Goal: Task Accomplishment & Management: Complete application form

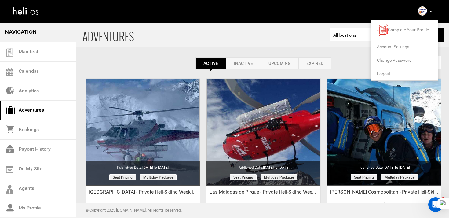
click at [389, 73] on span "Logout" at bounding box center [384, 73] width 14 height 5
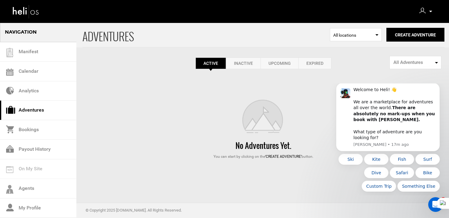
click at [421, 10] on img at bounding box center [423, 11] width 6 height 6
click at [437, 87] on icon "Dismiss notification" at bounding box center [438, 84] width 3 height 3
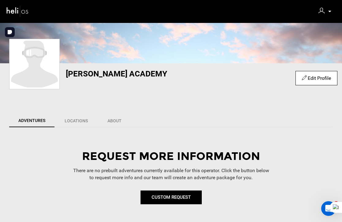
scroll to position [64, 0]
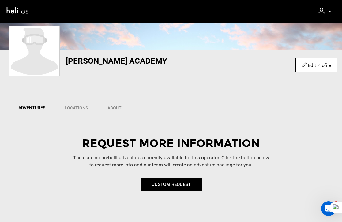
click at [309, 68] on div "Edit Profile" at bounding box center [316, 65] width 42 height 14
click at [306, 65] on link "Edit Profile" at bounding box center [315, 65] width 29 height 6
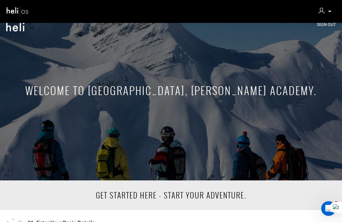
scroll to position [136, 0]
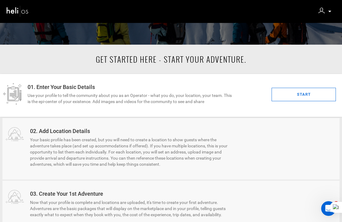
click at [284, 94] on link "START" at bounding box center [303, 95] width 64 height 14
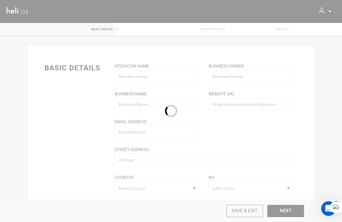
type input "[PERSON_NAME] Academy"
type input "[EMAIL_ADDRESS][DOMAIN_NAME]"
type input "[PERSON_NAME] Academy"
type input "[URL][DOMAIN_NAME]"
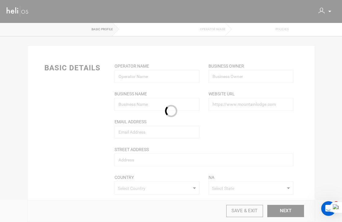
type input "[PERSON_NAME] Academy, Hurghada 2"
type input "Hurghada"
type input "[PHONE_NUMBER]"
type input "1982801"
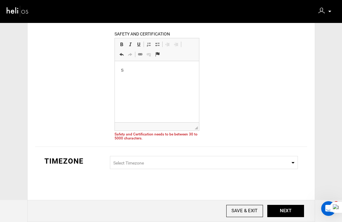
scroll to position [228, 0]
click at [130, 70] on p "Safwty is the" at bounding box center [157, 69] width 72 height 6
click at [159, 68] on p "Safe ty is the" at bounding box center [157, 69] width 72 height 6
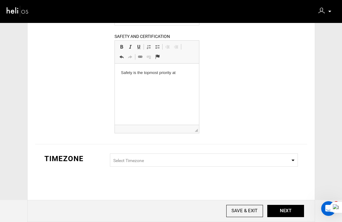
scroll to position [0, 0]
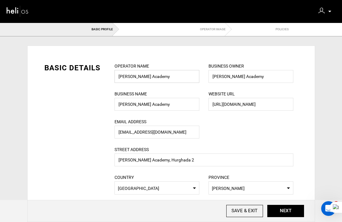
drag, startPoint x: 177, startPoint y: 74, endPoint x: 203, endPoint y: 81, distance: 26.8
click at [203, 81] on div "Operator Name Riah Kite Academy Please enter valid operator name. Business Name…" at bounding box center [157, 104] width 94 height 83
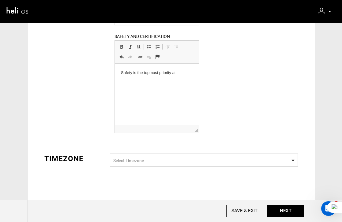
click at [187, 74] on p "Safe ty is the topmost priority at" at bounding box center [157, 73] width 72 height 6
click at [141, 160] on span "Select Timezone" at bounding box center [128, 160] width 31 height 5
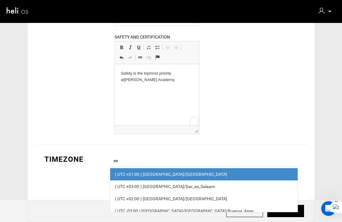
type input "e"
type input "p"
type input "s"
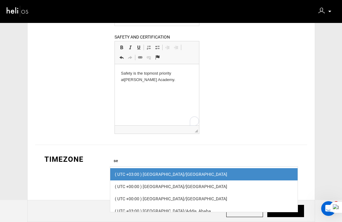
type input "s"
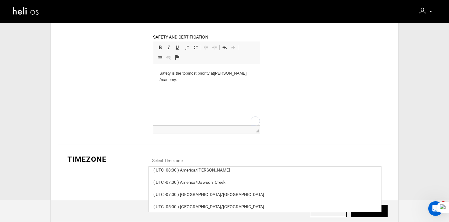
scroll to position [1156, 0]
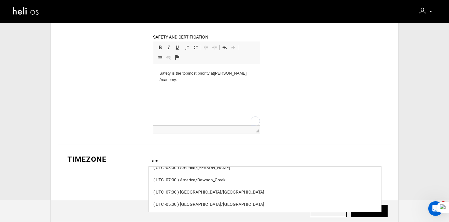
type input "a"
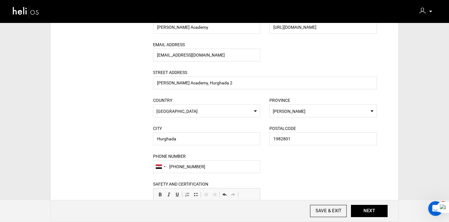
scroll to position [227, 0]
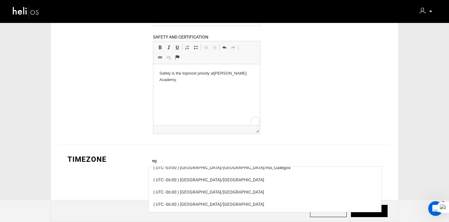
type input "e"
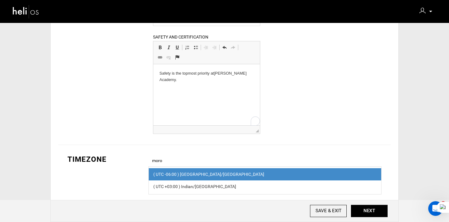
click at [168, 157] on input "moro" at bounding box center [266, 160] width 234 height 13
type input "cair"
click at [178, 170] on span "( UTC +02:00 ) [GEOGRAPHIC_DATA]/[GEOGRAPHIC_DATA]" at bounding box center [265, 174] width 233 height 12
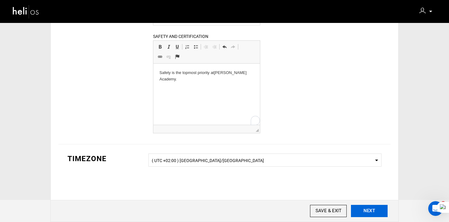
click at [387, 215] on input "NEXT" at bounding box center [369, 211] width 37 height 12
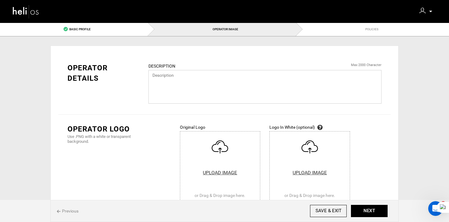
click at [183, 83] on textarea at bounding box center [266, 87] width 234 height 34
paste textarea "At [GEOGRAPHIC_DATA], we are dedicated to providing a safe and enjoyable learni…"
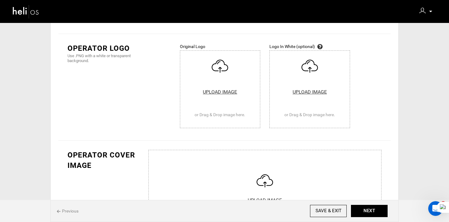
scroll to position [78, 0]
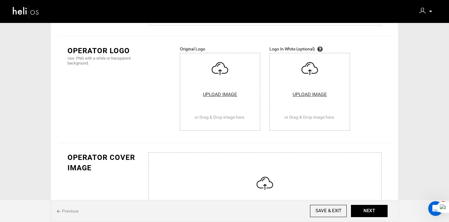
type textarea "At [GEOGRAPHIC_DATA], we are dedicated to providing a safe and enjoyable learni…"
click at [214, 102] on input "file" at bounding box center [220, 91] width 80 height 77
type input "C:\fakepath\Untitled design.png"
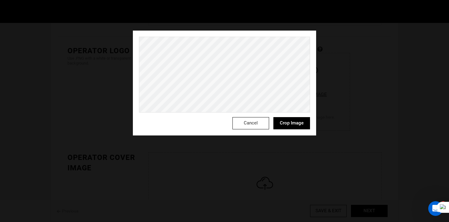
click at [245, 127] on button "Cancel" at bounding box center [251, 123] width 37 height 12
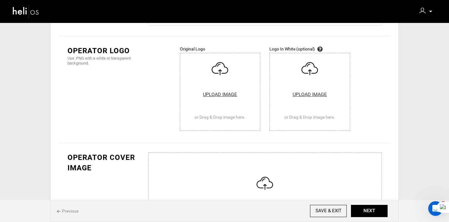
click at [230, 109] on input "file" at bounding box center [220, 91] width 80 height 77
type input "C:\fakepath\_Y7B8660.jpg"
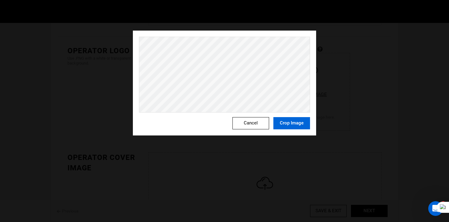
click at [302, 122] on button "Crop Image" at bounding box center [292, 123] width 37 height 12
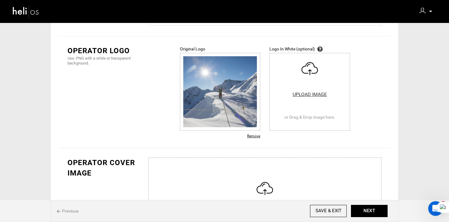
click at [259, 136] on div "Remove" at bounding box center [220, 136] width 81 height 5
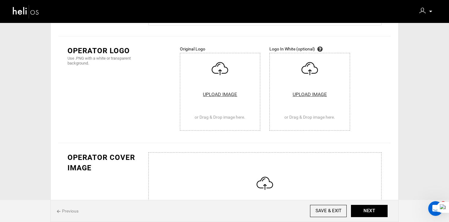
click at [251, 108] on input "file" at bounding box center [220, 91] width 80 height 77
type input "C:\fakepath\Untitled design.png"
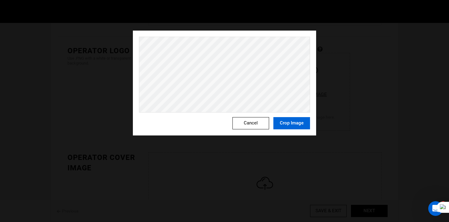
click at [294, 123] on button "Crop Image" at bounding box center [292, 123] width 37 height 12
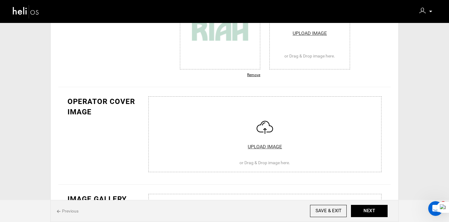
scroll to position [154, 0]
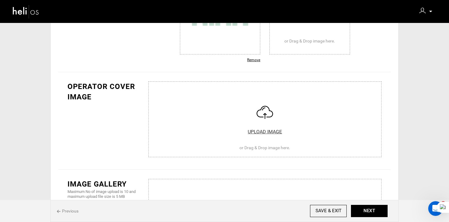
scroll to position [164, 0]
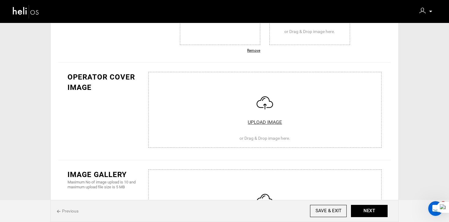
click at [269, 127] on input "file" at bounding box center [265, 108] width 243 height 73
click at [285, 87] on input "file" at bounding box center [265, 108] width 243 height 73
click at [290, 70] on div "Operator Cover Image UPLOAD IMAGE or Drag & Drop image here. Sorry this image i…" at bounding box center [224, 112] width 333 height 98
click at [284, 92] on input "file" at bounding box center [265, 108] width 243 height 73
type input "C:\fakepath\1.jpg"
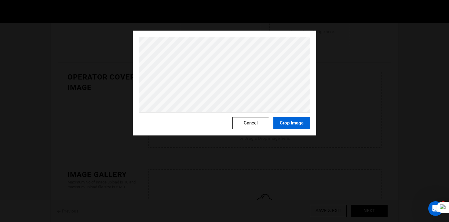
click at [291, 123] on button "Crop Image" at bounding box center [292, 123] width 37 height 12
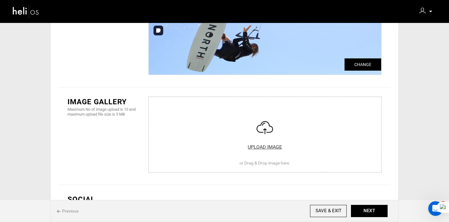
scroll to position [244, 0]
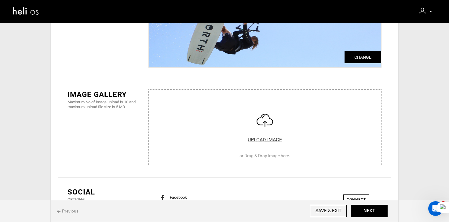
click at [231, 119] on input "file" at bounding box center [265, 125] width 243 height 73
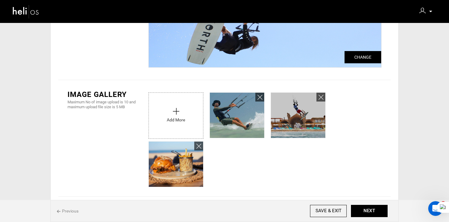
click at [180, 117] on input "file" at bounding box center [176, 114] width 54 height 43
type input "C:\fakepath\1.jpg"
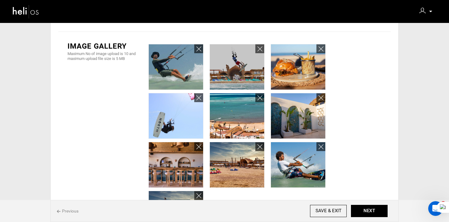
scroll to position [292, 0]
click at [200, 96] on icon at bounding box center [199, 98] width 5 height 7
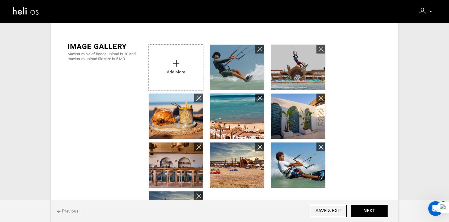
click at [190, 72] on input "file" at bounding box center [176, 66] width 54 height 43
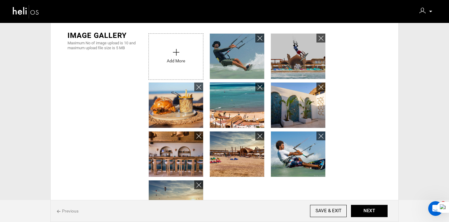
scroll to position [302, 0]
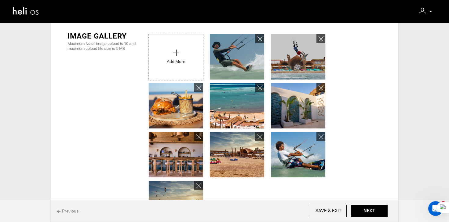
click at [189, 63] on input "file" at bounding box center [176, 55] width 54 height 43
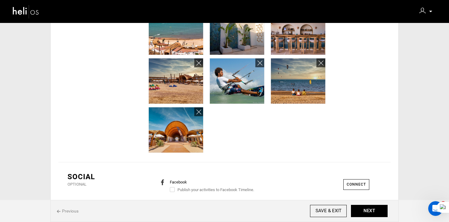
scroll to position [379, 0]
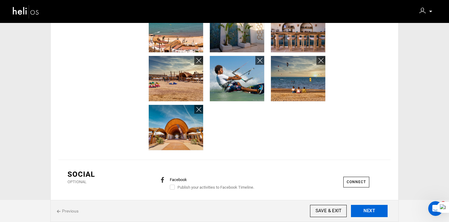
click at [379, 214] on input "NEXT" at bounding box center [369, 211] width 37 height 12
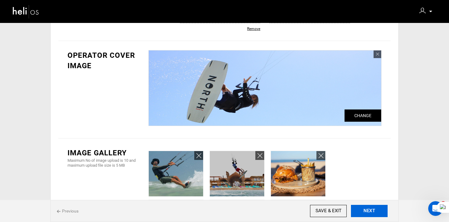
scroll to position [0, 0]
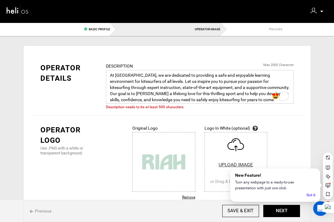
click at [241, 104] on textarea "At [GEOGRAPHIC_DATA], we are dedicated to providing a safe and enjoyable learni…" at bounding box center [200, 87] width 188 height 34
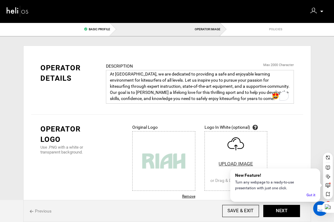
scroll to position [11, 0]
paste textarea "At [GEOGRAPHIC_DATA], we believe that kitesurfing is not just a sport, but a wa…"
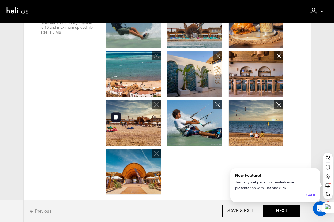
scroll to position [336, 0]
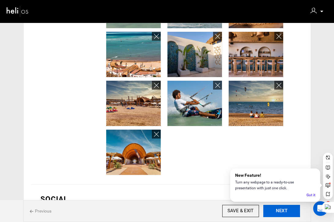
type textarea "At [GEOGRAPHIC_DATA], we are dedicated to providing a safe and enjoyable learni…"
click at [291, 209] on input "NEXT" at bounding box center [281, 211] width 37 height 12
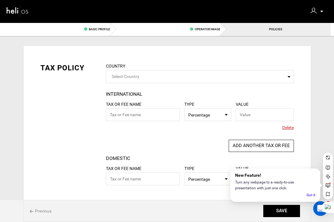
scroll to position [4, 0]
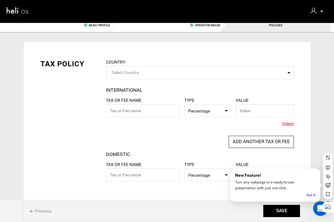
click at [288, 124] on span "Delete" at bounding box center [288, 123] width 12 height 6
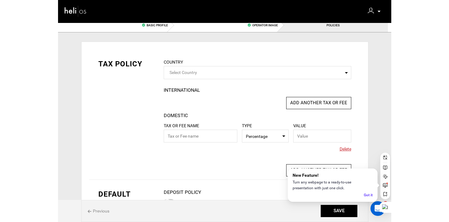
scroll to position [28, 0]
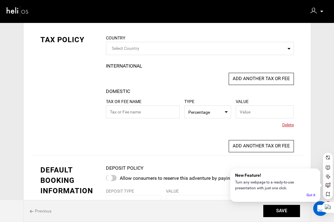
click at [287, 125] on span "Delete" at bounding box center [288, 125] width 12 height 6
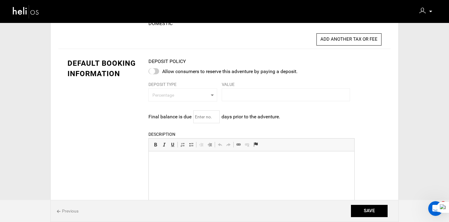
scroll to position [96, 0]
click at [155, 151] on html at bounding box center [252, 151] width 206 height 0
click at [204, 158] on p "@Pokétwo#8236 c" at bounding box center [252, 160] width 194 height 6
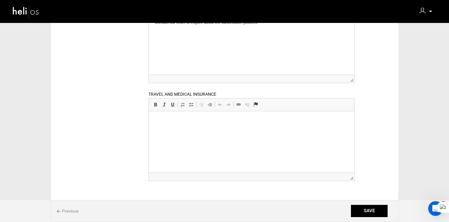
scroll to position [257, 0]
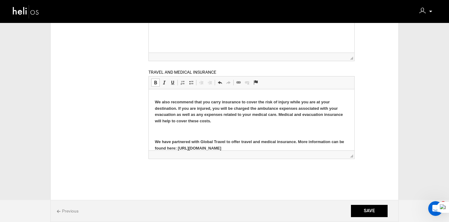
click at [170, 131] on p at bounding box center [252, 131] width 194 height 6
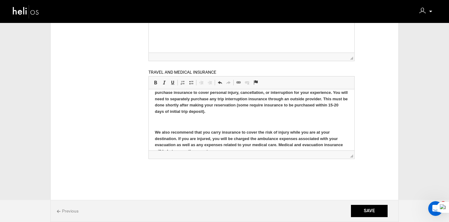
scroll to position [7, 0]
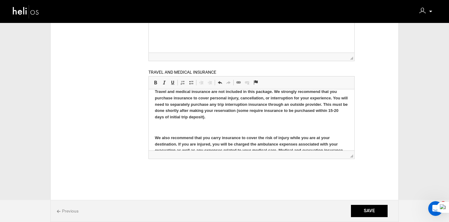
click at [169, 117] on strong "Travel and medical insurance are not included in this package. We strongly reco…" at bounding box center [251, 104] width 193 height 30
click at [160, 123] on body "Travel and medical insurance are not included in this package. We strongly reco…" at bounding box center [252, 133] width 194 height 88
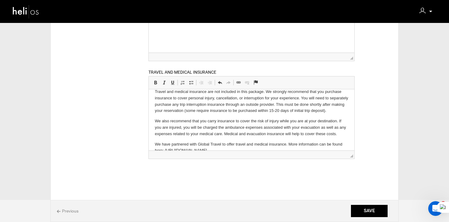
click at [216, 124] on p "We also recommend that you carry insurance to cover the risk of injury while yo…" at bounding box center [252, 127] width 194 height 19
click at [382, 211] on input "SAVE" at bounding box center [369, 211] width 37 height 12
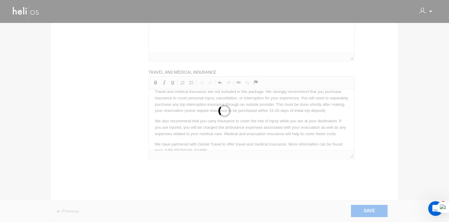
scroll to position [0, 0]
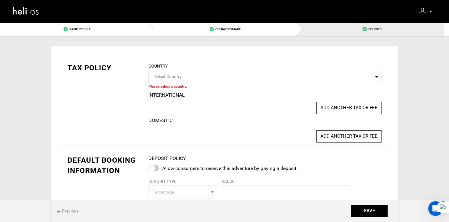
click at [174, 78] on span "Select Country" at bounding box center [168, 76] width 28 height 5
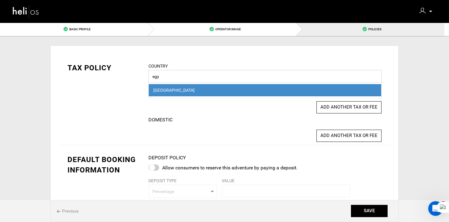
type input "egy"
click at [178, 93] on div "Egypt" at bounding box center [265, 90] width 224 height 6
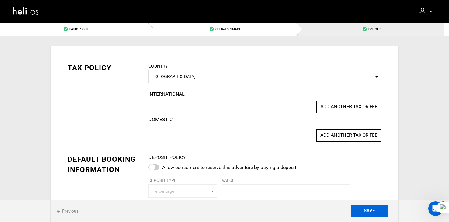
click at [367, 209] on input "SAVE" at bounding box center [369, 211] width 37 height 12
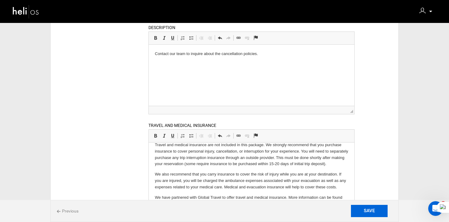
scroll to position [134, 0]
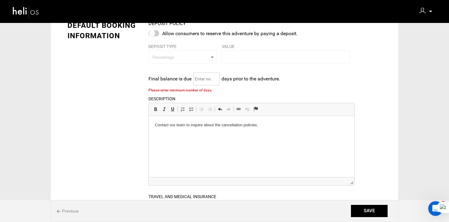
click at [199, 77] on input "text" at bounding box center [207, 78] width 26 height 13
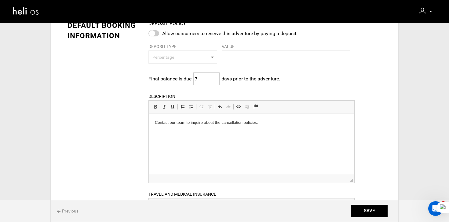
scroll to position [257, 0]
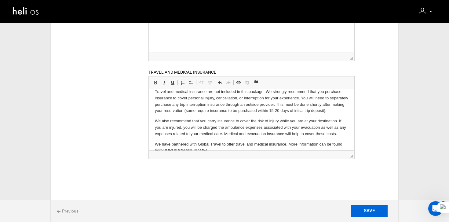
type input "7"
click at [367, 207] on input "SAVE" at bounding box center [369, 211] width 37 height 12
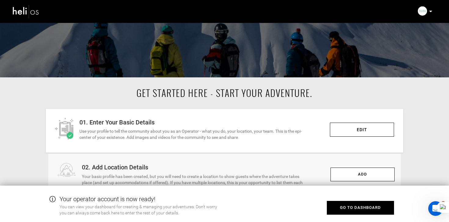
scroll to position [128, 0]
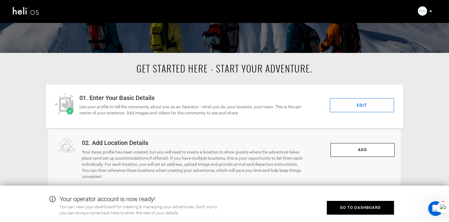
click at [353, 105] on link "EDIT" at bounding box center [362, 105] width 64 height 14
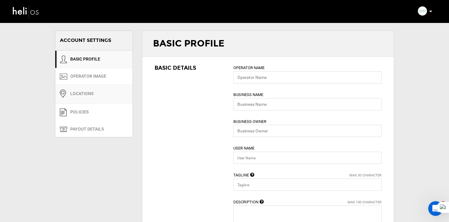
click at [84, 99] on link "Locations" at bounding box center [93, 93] width 77 height 19
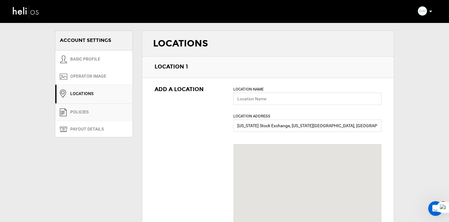
click at [85, 116] on link "POLICIES" at bounding box center [93, 112] width 77 height 17
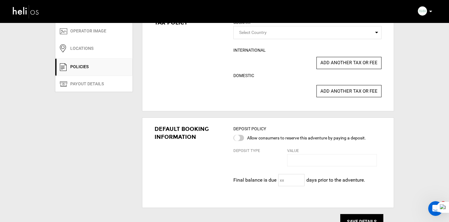
type input "0"
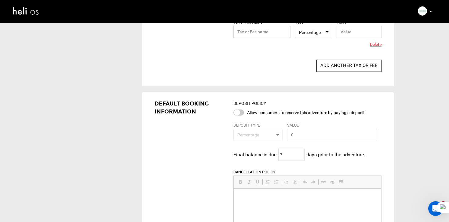
scroll to position [147, 0]
drag, startPoint x: 284, startPoint y: 158, endPoint x: 272, endPoint y: 150, distance: 13.5
click at [272, 150] on div "Final balance is due 7 days prior to the adventure. Please enter minimum number…" at bounding box center [308, 154] width 148 height 12
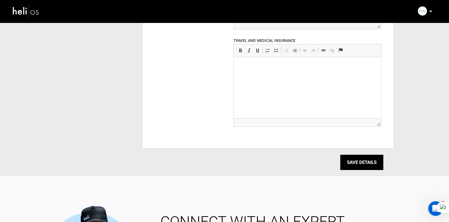
scroll to position [502, 0]
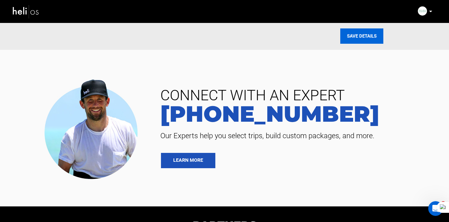
type input "30"
click at [366, 35] on input "SAVE DETAILS" at bounding box center [362, 35] width 43 height 15
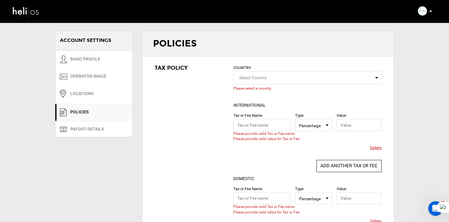
click at [375, 147] on span "Delete" at bounding box center [376, 148] width 12 height 6
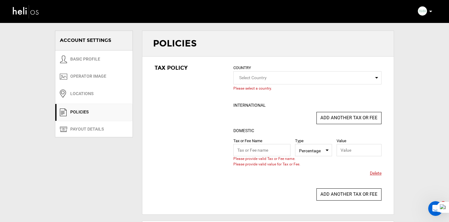
click at [375, 173] on span "Delete" at bounding box center [376, 173] width 12 height 6
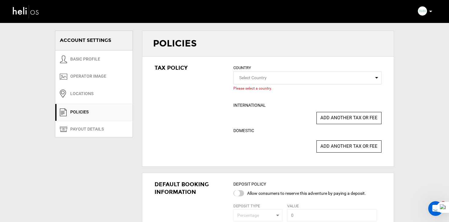
click at [252, 75] on span "Select Country" at bounding box center [253, 77] width 28 height 5
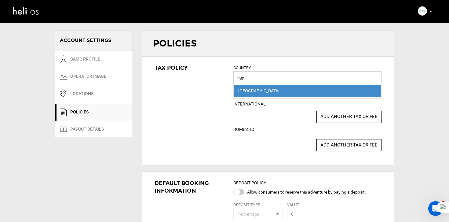
type input "egy"
click at [252, 93] on div "Egypt" at bounding box center [307, 91] width 139 height 6
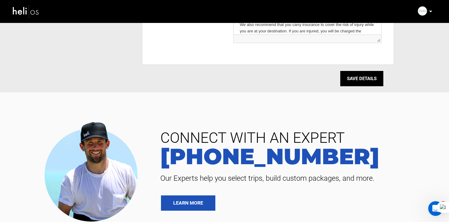
scroll to position [360, 0]
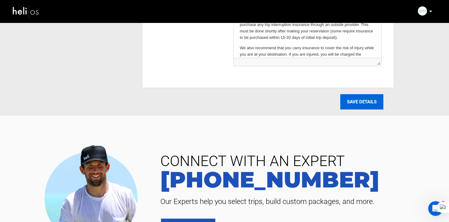
click at [361, 106] on input "SAVE DETAILS" at bounding box center [362, 101] width 43 height 15
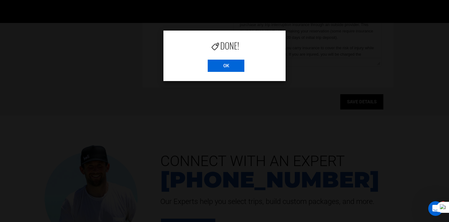
click at [229, 67] on input "OK" at bounding box center [226, 66] width 37 height 12
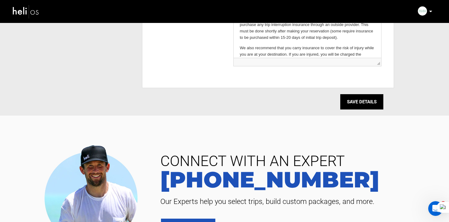
click at [37, 9] on img at bounding box center [26, 11] width 28 height 16
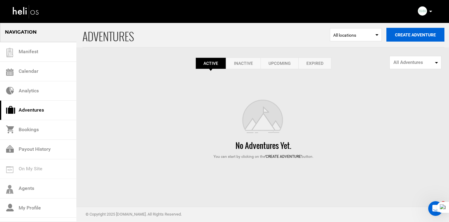
click at [400, 32] on button "Create Adventure" at bounding box center [416, 35] width 58 height 14
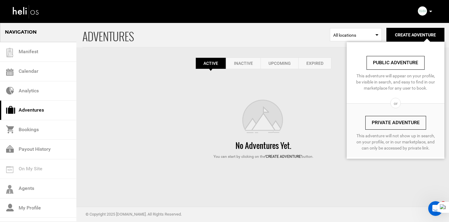
click at [384, 124] on link "Private Adventure" at bounding box center [396, 123] width 61 height 14
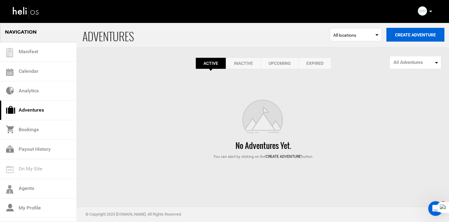
click at [404, 39] on button "Create Adventure" at bounding box center [416, 35] width 58 height 14
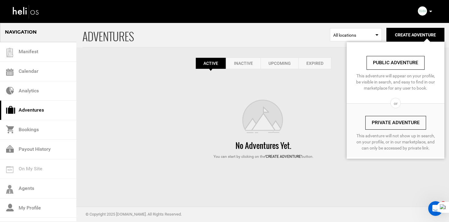
click at [379, 119] on link "Private Adventure" at bounding box center [396, 123] width 61 height 14
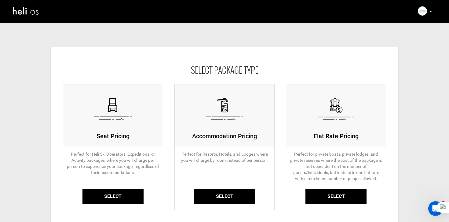
scroll to position [39, 0]
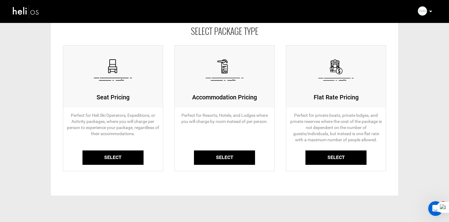
click at [119, 153] on link "Select" at bounding box center [113, 157] width 61 height 14
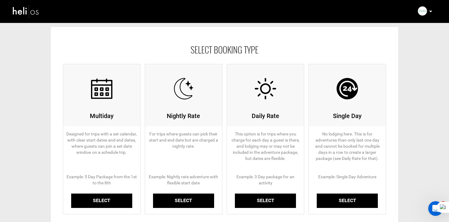
scroll to position [23, 0]
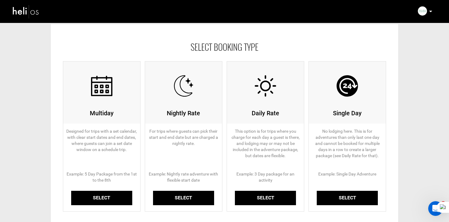
click at [117, 203] on link "Select" at bounding box center [101, 198] width 61 height 14
click at [0, 0] on div at bounding box center [0, 0] width 0 height 0
click at [105, 198] on link "Select" at bounding box center [101, 198] width 61 height 14
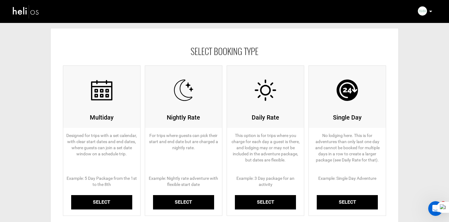
scroll to position [21, 0]
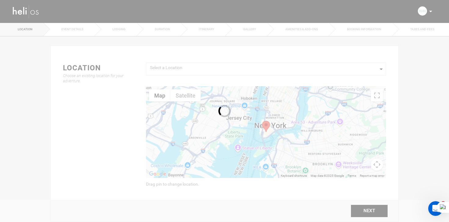
click at [200, 74] on div at bounding box center [224, 111] width 449 height 222
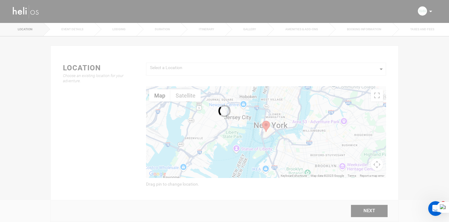
click at [210, 66] on div at bounding box center [224, 111] width 449 height 222
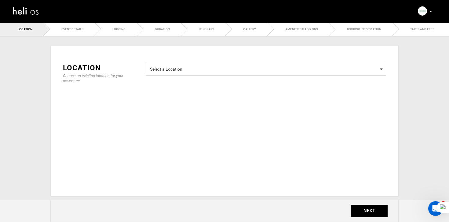
click at [187, 68] on span "Select a Location" at bounding box center [266, 69] width 232 height 8
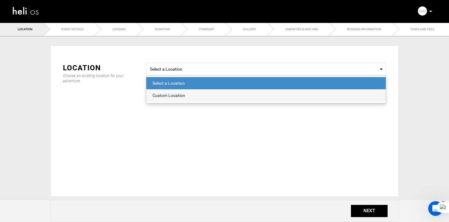
click at [181, 95] on div "Custom Location" at bounding box center [266, 95] width 227 height 6
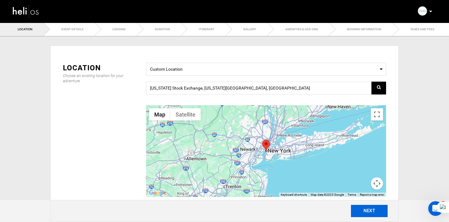
click at [375, 213] on button "NEXT" at bounding box center [369, 211] width 37 height 12
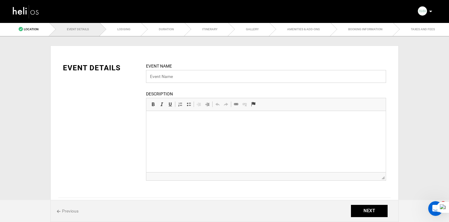
click at [182, 76] on input "text" at bounding box center [266, 76] width 240 height 13
paste input "6 Days Kite Camp For All Levels – Our Zero to Hero Course"
drag, startPoint x: 224, startPoint y: 77, endPoint x: 216, endPoint y: 78, distance: 7.3
click at [216, 78] on input "6 Days Kite Camp For All Levels – Our Zero to Hero Course" at bounding box center [266, 76] width 240 height 13
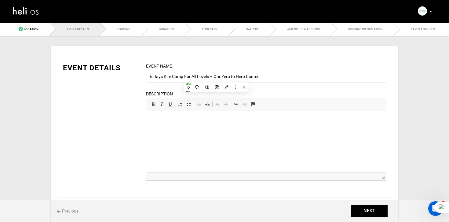
click at [221, 78] on input "6 Days Kite Camp For All Levels – Our Zero to Hero Course" at bounding box center [266, 76] width 240 height 13
type input "6 Days Kite Camp For All Levels – Zero to Hero Course"
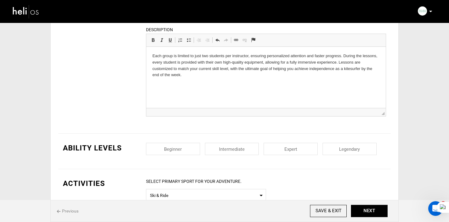
scroll to position [98, 0]
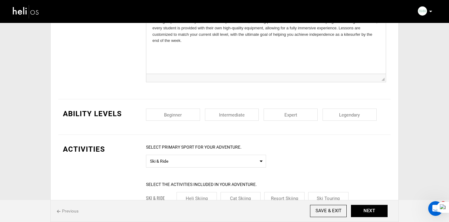
click at [183, 115] on input "checkbox" at bounding box center [173, 115] width 54 height 12
checkbox input "true"
click at [228, 116] on input "checkbox" at bounding box center [232, 115] width 54 height 12
checkbox input "true"
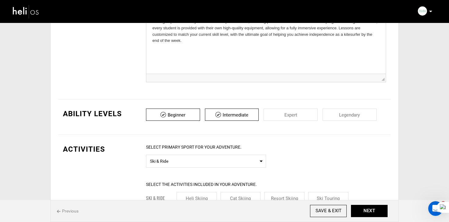
click at [301, 116] on input "checkbox" at bounding box center [291, 115] width 54 height 12
checkbox input "true"
click at [353, 116] on input "checkbox" at bounding box center [350, 115] width 54 height 12
checkbox input "true"
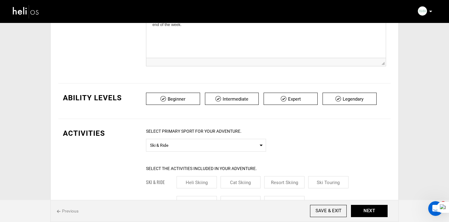
scroll to position [126, 0]
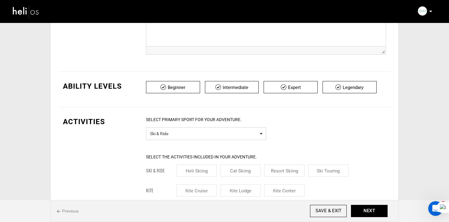
click at [215, 133] on span "Ski & Ride" at bounding box center [206, 133] width 112 height 8
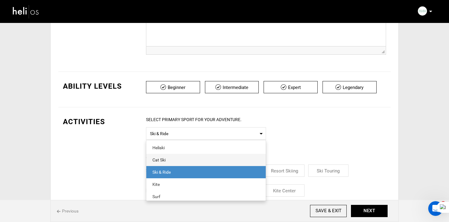
scroll to position [10, 0]
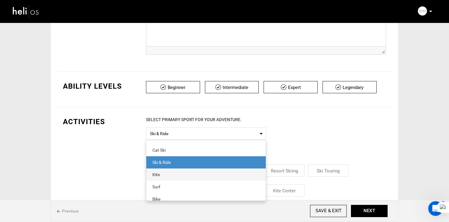
click at [165, 172] on span "Kite" at bounding box center [206, 174] width 120 height 12
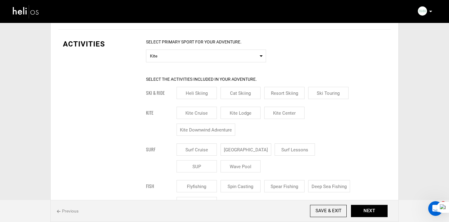
scroll to position [211, 0]
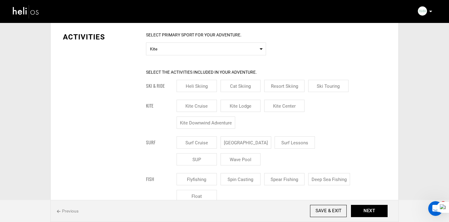
click at [281, 109] on input "Kite Center" at bounding box center [284, 106] width 40 height 12
checkbox input "true"
click at [205, 126] on input "Kite Downwind Adventure" at bounding box center [206, 122] width 59 height 12
checkbox input "true"
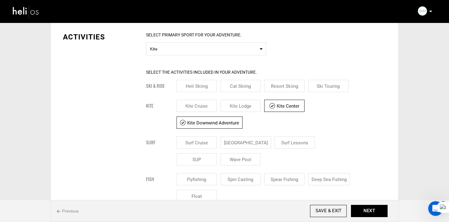
click at [235, 108] on input "Kite Lodge" at bounding box center [241, 106] width 40 height 12
checkbox input "true"
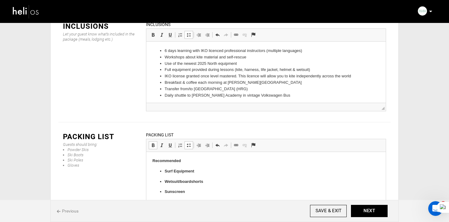
scroll to position [0, 0]
click at [175, 173] on strong "Surf Equipment" at bounding box center [180, 171] width 30 height 5
drag, startPoint x: 179, startPoint y: 177, endPoint x: 210, endPoint y: 176, distance: 30.6
click at [210, 176] on p "Wetsuit/boardshorts" at bounding box center [266, 176] width 203 height 6
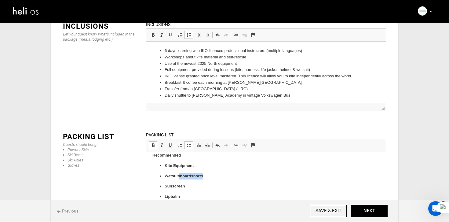
drag, startPoint x: 210, startPoint y: 176, endPoint x: 179, endPoint y: 176, distance: 30.9
click at [179, 176] on p "Wetsuit/boardshorts" at bounding box center [266, 176] width 203 height 6
drag, startPoint x: 163, startPoint y: 187, endPoint x: 188, endPoint y: 187, distance: 25.1
click at [188, 187] on ul "Kite Equipment Wetsuit Sunscreen Lipbalm Sunglasses and hat Booties Casual clot…" at bounding box center [266, 181] width 227 height 99
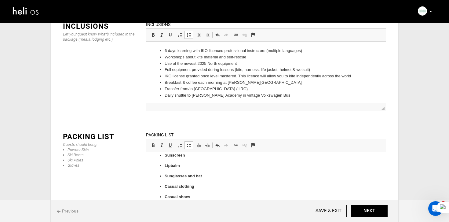
scroll to position [0, 0]
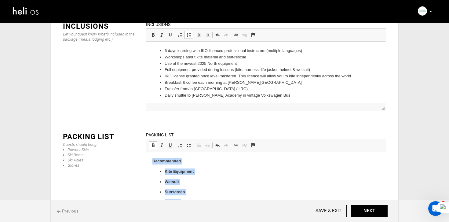
click at [153, 143] on span at bounding box center [153, 145] width 5 height 5
click at [168, 172] on p "Kite Equipment" at bounding box center [266, 171] width 203 height 6
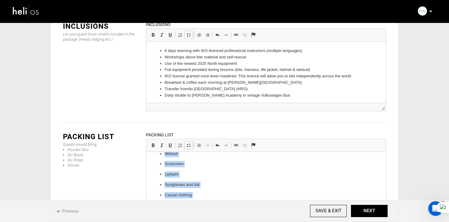
scroll to position [74, 0]
drag, startPoint x: 165, startPoint y: 172, endPoint x: 190, endPoint y: 184, distance: 28.3
click at [190, 184] on body "Recommended Kite Equipment Wetsuit Sunscreen Lipbalm Sunglasses and hat Casual …" at bounding box center [266, 154] width 227 height 141
click at [189, 143] on span at bounding box center [189, 145] width 5 height 5
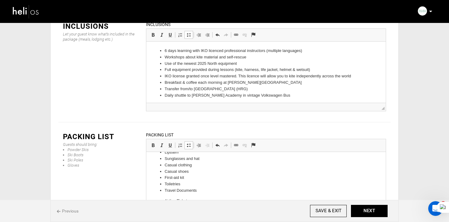
scroll to position [47, 0]
click at [183, 181] on li "Travel Documents" at bounding box center [266, 181] width 203 height 6
click at [190, 143] on span at bounding box center [189, 145] width 5 height 5
drag, startPoint x: 164, startPoint y: 196, endPoint x: 206, endPoint y: 231, distance: 53.8
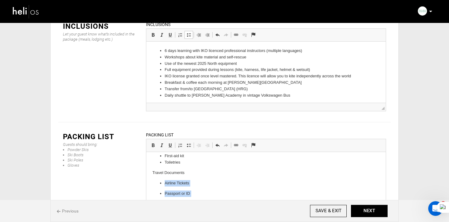
click at [206, 213] on html "Recommended Kite Equipment Wetsuit Sunscreen Lipbalm Sunglasses and hat Casual …" at bounding box center [266, 152] width 240 height 121
click at [191, 143] on span at bounding box center [189, 145] width 5 height 5
click at [195, 179] on p "Travel Doc uments" at bounding box center [266, 181] width 227 height 6
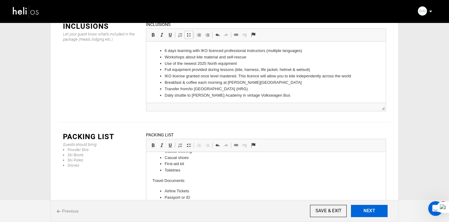
click at [370, 214] on button "NEXT" at bounding box center [369, 211] width 37 height 12
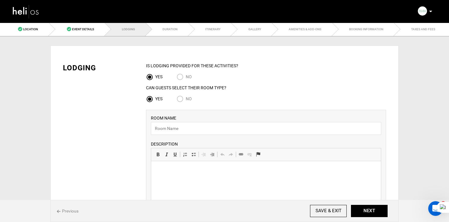
click at [184, 103] on input "No" at bounding box center [181, 99] width 9 height 8
radio input "true"
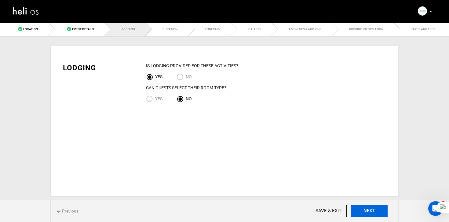
click at [368, 215] on button "NEXT" at bounding box center [369, 211] width 37 height 12
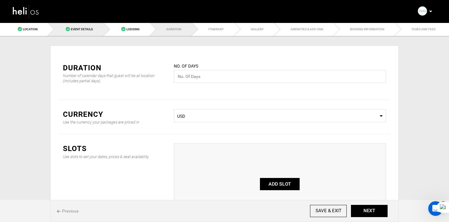
click at [94, 30] on link "Event Details" at bounding box center [75, 29] width 55 height 14
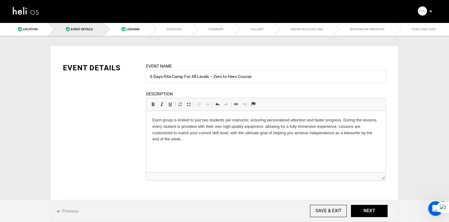
click at [169, 123] on p "Each group is limited to just two students per instructor, ensuring personalize…" at bounding box center [266, 129] width 227 height 25
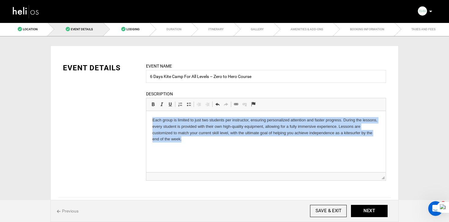
paste body "To enrich screen reader interactions, please activate Accessibility in Grammarl…"
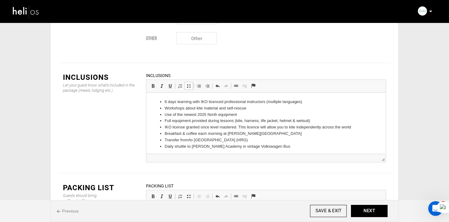
scroll to position [742, 0]
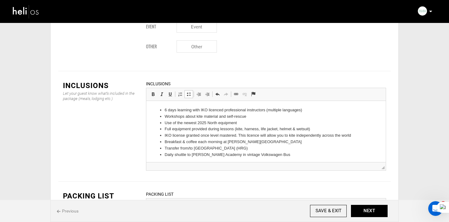
click at [202, 146] on li "Transfer from/to [GEOGRAPHIC_DATA] (HRG)" at bounding box center [266, 148] width 203 height 6
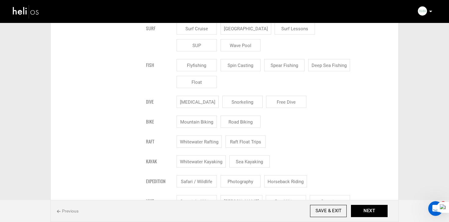
scroll to position [257, 0]
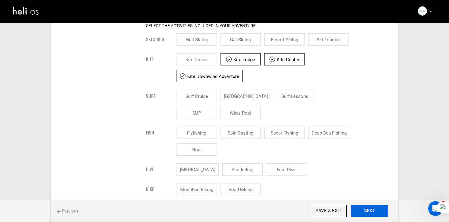
click at [366, 208] on button "NEXT" at bounding box center [369, 211] width 37 height 12
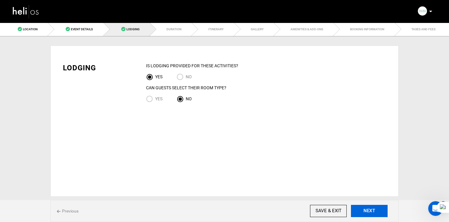
click at [366, 208] on button "NEXT" at bounding box center [369, 211] width 37 height 12
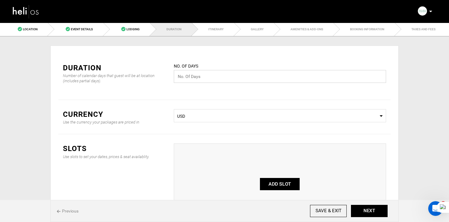
click at [200, 75] on input "text" at bounding box center [280, 76] width 213 height 13
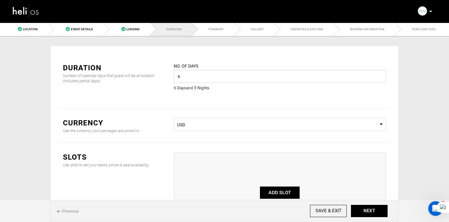
type input "6"
click at [135, 102] on div "Duration Number of calendar days that guest will be at location (includes parti…" at bounding box center [224, 81] width 333 height 55
click at [193, 124] on span "USD" at bounding box center [280, 125] width 206 height 6
click at [191, 156] on div "EUR" at bounding box center [280, 154] width 203 height 6
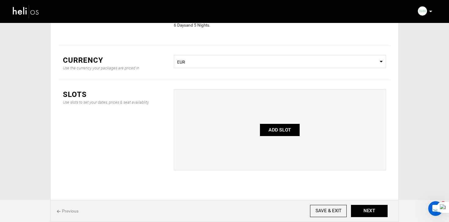
scroll to position [63, 0]
click at [286, 136] on button "ADD SLOT" at bounding box center [280, 130] width 40 height 12
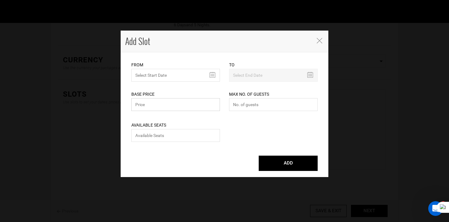
click at [167, 101] on input "text" at bounding box center [175, 104] width 89 height 13
type input "1300"
click at [176, 76] on input "text" at bounding box center [175, 75] width 89 height 13
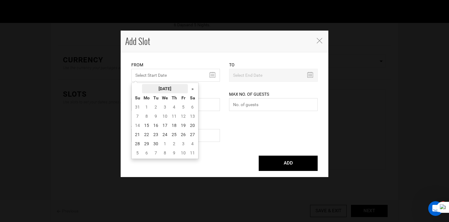
click at [177, 89] on th "[DATE]" at bounding box center [165, 88] width 46 height 9
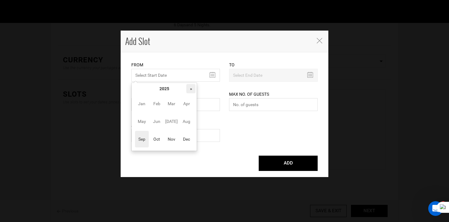
click at [190, 89] on th "»" at bounding box center [191, 88] width 9 height 9
click at [146, 135] on span "Sep" at bounding box center [142, 139] width 14 height 17
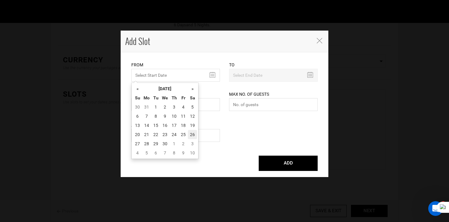
click at [195, 135] on td "26" at bounding box center [192, 134] width 9 height 9
type input "[DATE]"
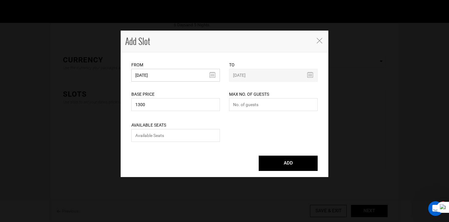
click at [185, 77] on input "[DATE]" at bounding box center [175, 75] width 89 height 13
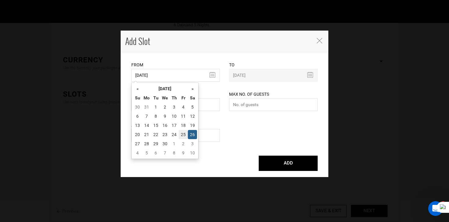
click at [182, 135] on td "25" at bounding box center [183, 134] width 9 height 9
type input "[DATE]"
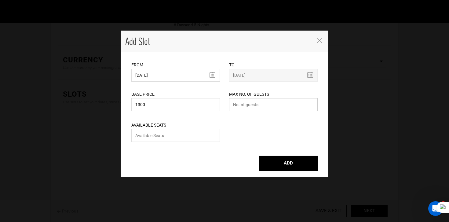
click at [251, 105] on input "number" at bounding box center [273, 104] width 89 height 13
type input "0"
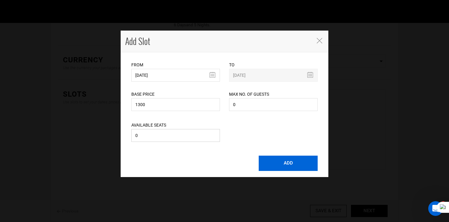
type input "0"
click at [284, 170] on button "ADD" at bounding box center [288, 163] width 59 height 15
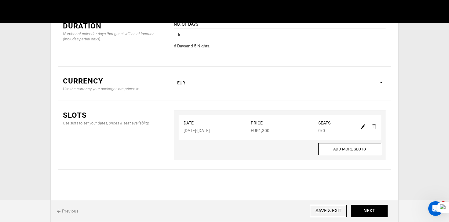
scroll to position [42, 0]
click at [364, 211] on button "NEXT" at bounding box center [369, 211] width 37 height 12
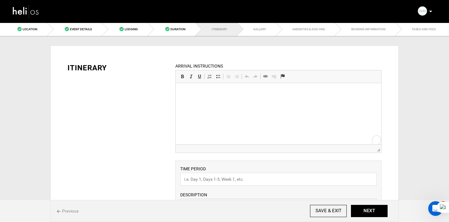
click at [191, 102] on html at bounding box center [279, 92] width 206 height 19
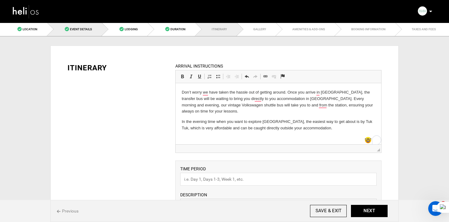
click at [94, 33] on link "Event Details" at bounding box center [74, 29] width 55 height 14
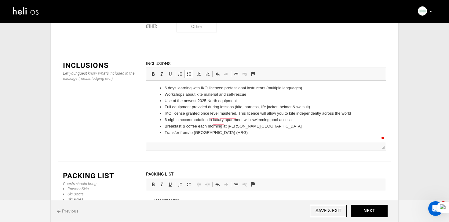
scroll to position [2, 0]
click at [360, 212] on button "NEXT" at bounding box center [369, 211] width 37 height 12
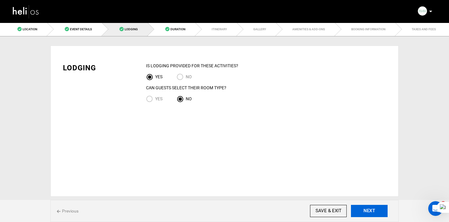
click at [360, 212] on button "NEXT" at bounding box center [369, 211] width 37 height 12
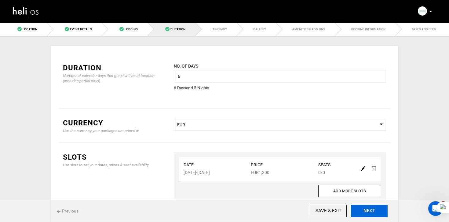
click at [360, 212] on button "NEXT" at bounding box center [369, 211] width 37 height 12
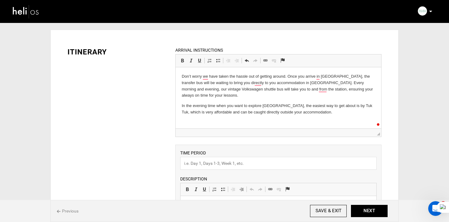
scroll to position [9, 0]
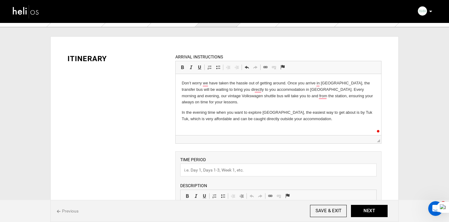
click at [255, 124] on html "Don’t worry we have taken the hassle out of getting around. Once you arrive in …" at bounding box center [279, 101] width 206 height 54
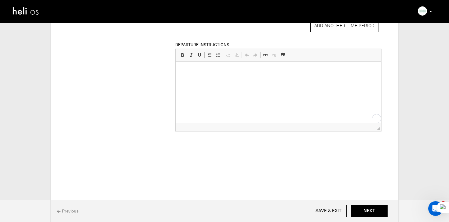
click at [204, 80] on html at bounding box center [279, 71] width 206 height 19
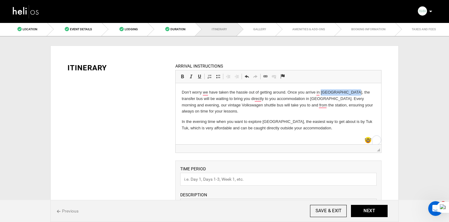
drag, startPoint x: 320, startPoint y: 92, endPoint x: 351, endPoint y: 94, distance: 30.6
click at [351, 94] on p "Don’t worry we have taken the hassle out of getting around. Once you arrive in …" at bounding box center [279, 101] width 194 height 25
copy p "Hurghada Airport"
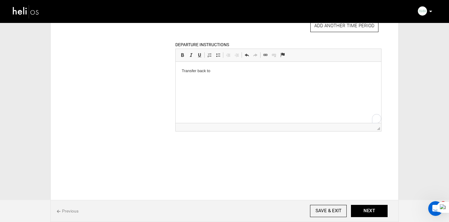
click at [231, 73] on p "Transfer back to" at bounding box center [279, 71] width 194 height 6
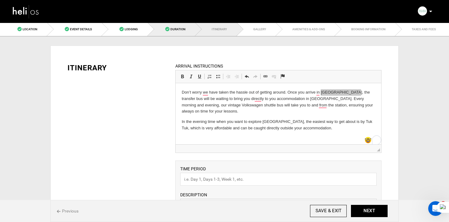
click at [173, 27] on link "Duration" at bounding box center [172, 29] width 48 height 14
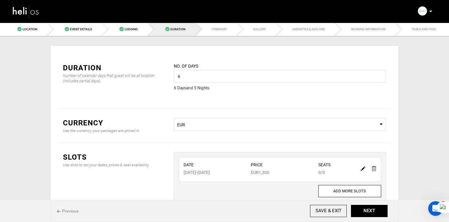
click at [122, 18] on div at bounding box center [83, 11] width 142 height 22
click at [135, 33] on link "Lodging" at bounding box center [125, 29] width 46 height 14
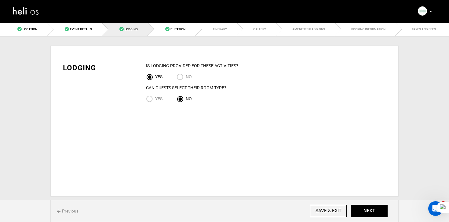
click at [151, 98] on input "Yes" at bounding box center [150, 99] width 9 height 8
radio input "true"
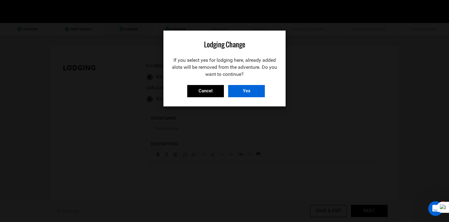
click at [243, 88] on input "Yes" at bounding box center [246, 91] width 37 height 12
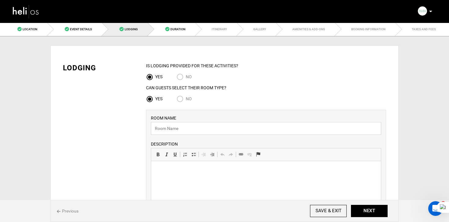
click at [162, 128] on input "text" at bounding box center [266, 128] width 231 height 13
paste input "[PERSON_NAME][GEOGRAPHIC_DATA]"
type input "[PERSON_NAME][GEOGRAPHIC_DATA]"
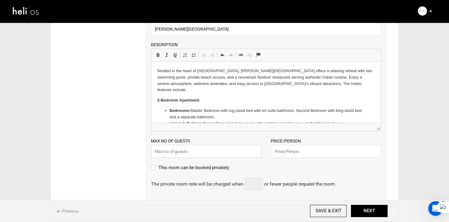
click at [183, 157] on input "text" at bounding box center [206, 151] width 111 height 13
type input "2"
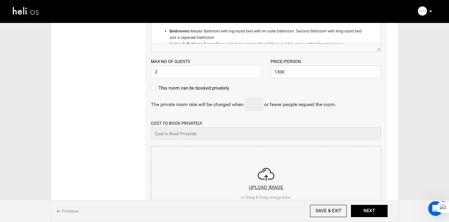
scroll to position [188, 0]
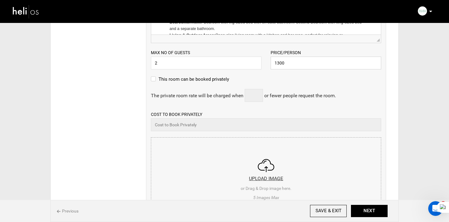
type input "1300"
click at [231, 172] on input "file" at bounding box center [266, 174] width 230 height 73
click at [283, 196] on input "file" at bounding box center [266, 174] width 230 height 73
click at [395, 102] on div "Lodging IS Lodging Provided for These activities? YES NO Can Guests Select Thei…" at bounding box center [224, 79] width 349 height 442
click at [237, 183] on input "file" at bounding box center [266, 174] width 230 height 73
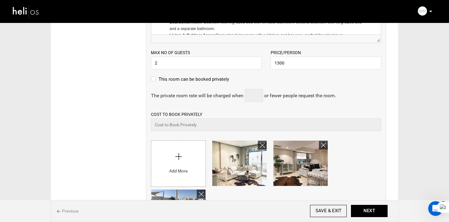
scroll to position [218, 0]
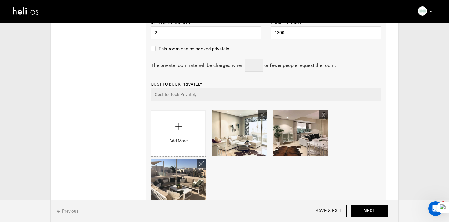
click at [173, 124] on input "file" at bounding box center [178, 131] width 54 height 43
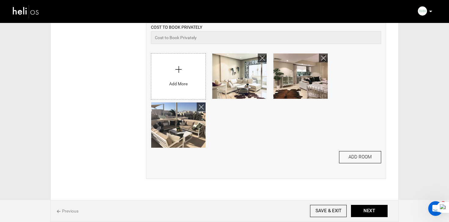
scroll to position [280, 0]
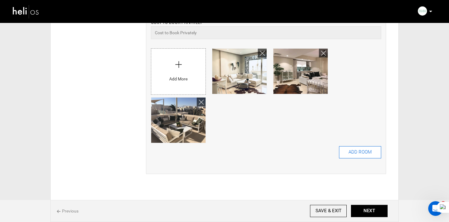
click at [369, 157] on button "ADD ROOM" at bounding box center [360, 152] width 42 height 12
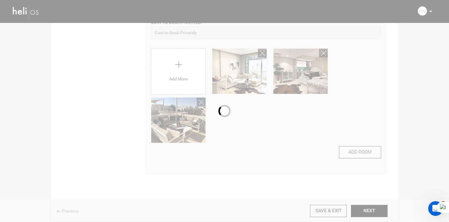
scroll to position [0, 0]
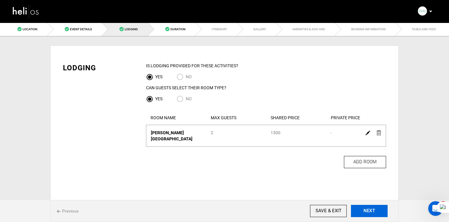
click at [368, 215] on button "NEXT" at bounding box center [369, 211] width 37 height 12
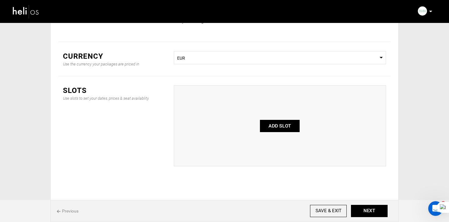
scroll to position [73, 0]
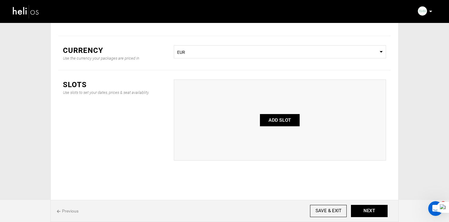
click at [281, 119] on button "ADD SLOT" at bounding box center [280, 120] width 40 height 12
type input "0"
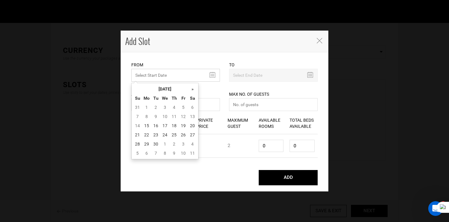
click at [144, 72] on input "MINIMUM NUMBER OF NIGHTS" at bounding box center [175, 75] width 89 height 13
click at [160, 87] on th "September 2025" at bounding box center [165, 88] width 46 height 9
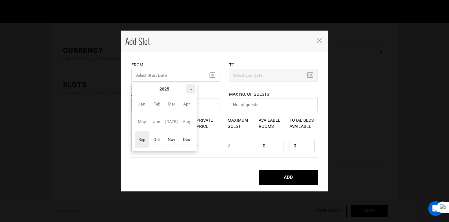
click at [194, 89] on th "»" at bounding box center [191, 88] width 9 height 9
click at [145, 142] on span "Sep" at bounding box center [142, 139] width 14 height 17
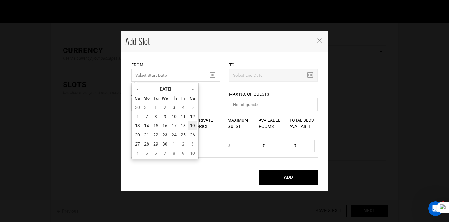
click at [194, 127] on td "19" at bounding box center [192, 125] width 9 height 9
type input "09/19/2026"
type input "09/24/2026"
click at [197, 74] on input "09/19/2026" at bounding box center [175, 75] width 89 height 13
click at [164, 135] on td "23" at bounding box center [165, 134] width 9 height 9
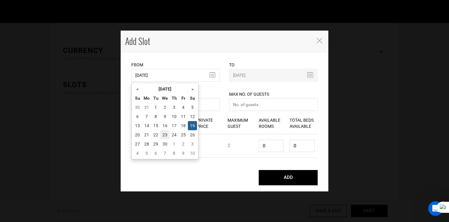
type input "09/23/2026"
type input "09/28/2026"
click at [163, 74] on input "09/23/2026" at bounding box center [175, 75] width 89 height 13
click at [175, 136] on td "24" at bounding box center [174, 134] width 9 height 9
type input "09/24/2026"
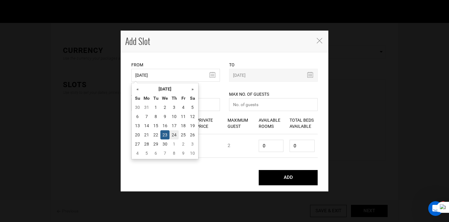
type input "09/29/2026"
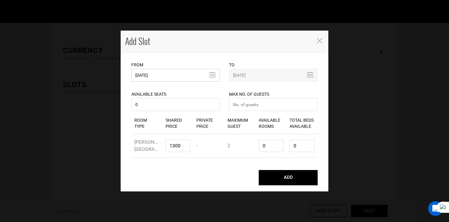
click at [173, 78] on input "09/24/2026" at bounding box center [175, 75] width 89 height 13
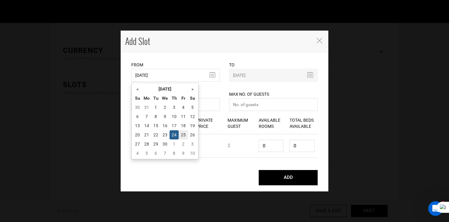
click at [183, 135] on td "25" at bounding box center [183, 134] width 9 height 9
type input "[DATE]"
type input "09/30/2026"
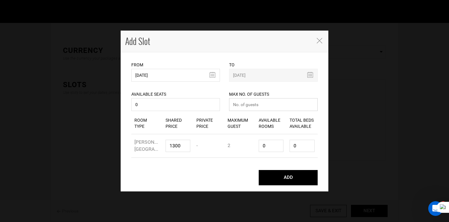
click at [246, 111] on input "number" at bounding box center [273, 104] width 89 height 13
click at [249, 109] on input "number" at bounding box center [273, 104] width 89 height 13
type input "0"
type input "1"
type input "2"
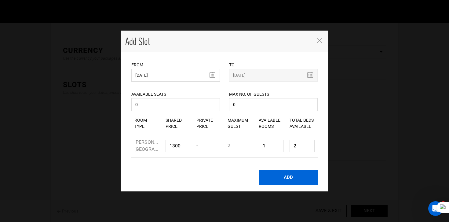
type input "1"
click at [286, 175] on button "ADD" at bounding box center [288, 177] width 59 height 15
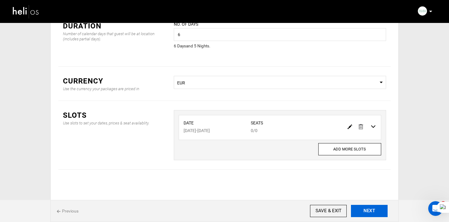
click at [369, 206] on button "NEXT" at bounding box center [369, 211] width 37 height 12
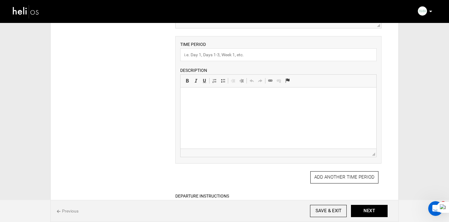
scroll to position [134, 0]
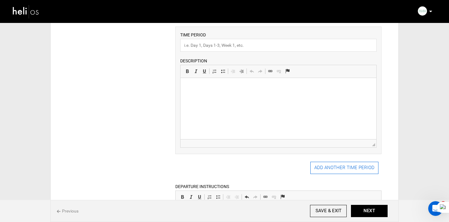
click at [326, 169] on button "ADD ANOTHER TIME PERIOD" at bounding box center [345, 168] width 68 height 12
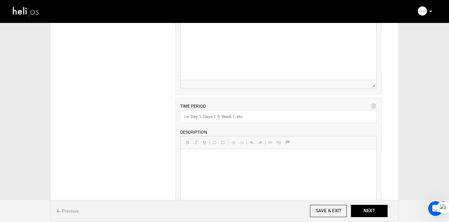
scroll to position [0, 0]
click at [201, 168] on html at bounding box center [278, 158] width 196 height 19
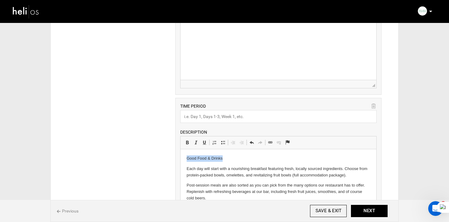
drag, startPoint x: 226, startPoint y: 157, endPoint x: 177, endPoint y: 157, distance: 49.2
click at [180, 157] on html "Good Food & Drinks Each day will start with a nourishing breakfast featuring fr…" at bounding box center [278, 178] width 196 height 58
copy p "Good Food & Drinks"
click at [183, 168] on html "Each day will start with a nourishing breakfast featuring fresh, locally source…" at bounding box center [278, 178] width 196 height 58
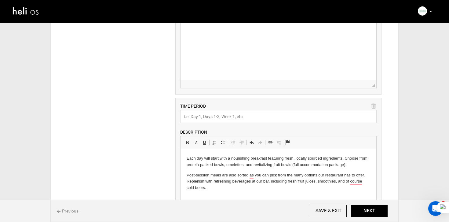
click at [221, 117] on input "text" at bounding box center [278, 116] width 197 height 13
type input "Good Food & Drinks"
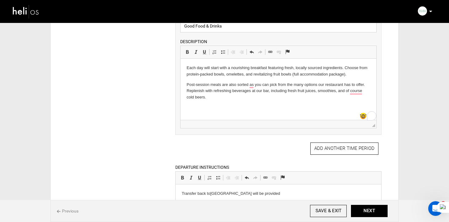
scroll to position [288, 0]
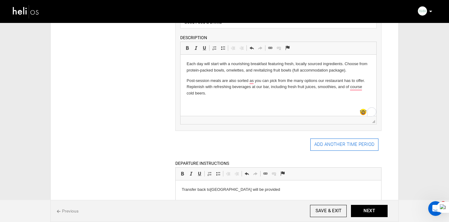
click at [330, 145] on button "ADD ANOTHER TIME PERIOD" at bounding box center [345, 145] width 68 height 12
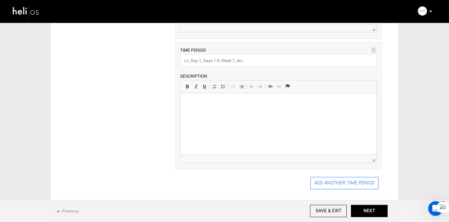
scroll to position [384, 0]
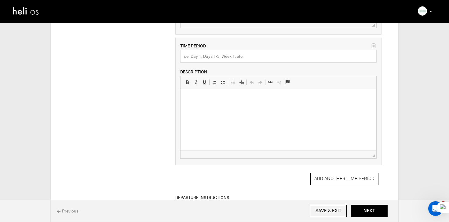
click at [209, 108] on html at bounding box center [278, 98] width 196 height 19
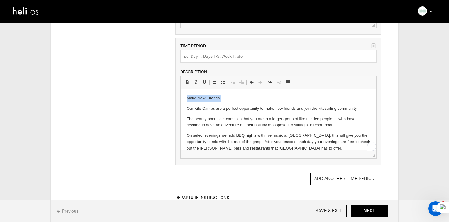
scroll to position [0, 0]
drag, startPoint x: 184, startPoint y: 109, endPoint x: 183, endPoint y: 91, distance: 18.1
click at [183, 91] on html "Make New Friends Our Kite Camps are a perfect opportunity to make new friends a…" at bounding box center [278, 123] width 196 height 69
copy p "Make New Friends"
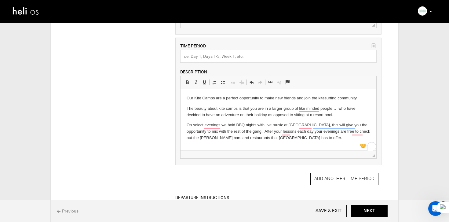
click at [211, 60] on input "text" at bounding box center [278, 56] width 197 height 13
type input "Make New Friends"
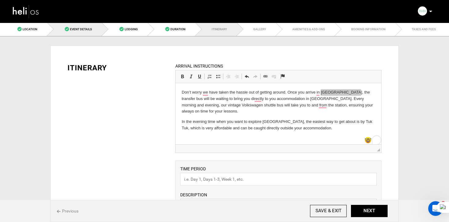
drag, startPoint x: 74, startPoint y: 26, endPoint x: 15, endPoint y: 28, distance: 59.0
click at [74, 26] on link "Event Details" at bounding box center [74, 29] width 55 height 14
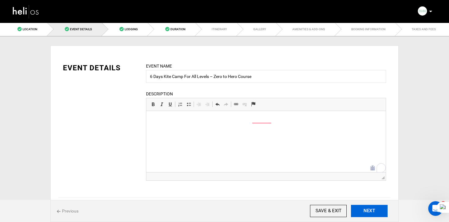
click at [380, 214] on button "NEXT" at bounding box center [369, 211] width 37 height 12
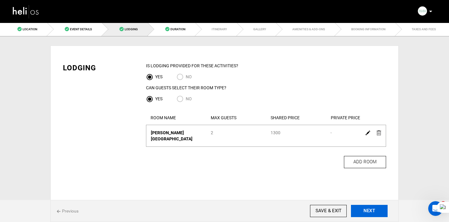
click at [380, 214] on button "NEXT" at bounding box center [369, 211] width 37 height 12
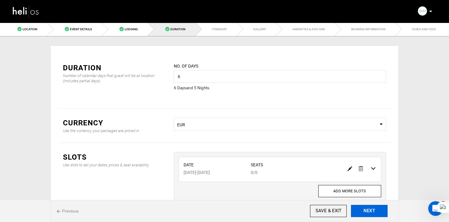
click at [380, 214] on button "NEXT" at bounding box center [369, 211] width 37 height 12
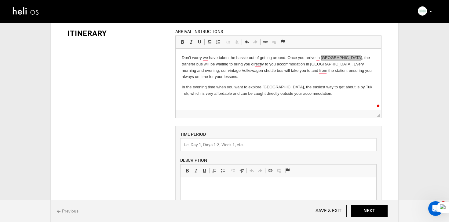
scroll to position [43, 0]
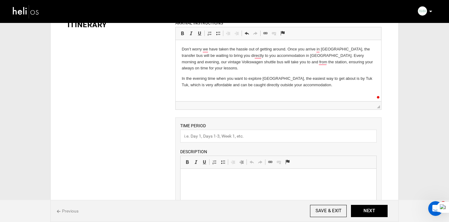
click at [296, 48] on p "Don’t worry we have taken the hassle out of getting around. Once you arrive in …" at bounding box center [279, 58] width 194 height 25
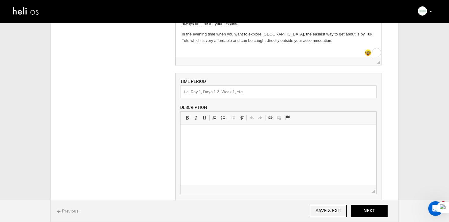
scroll to position [79, 0]
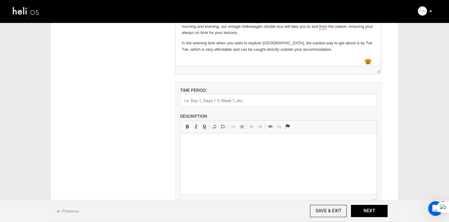
click at [212, 147] on html at bounding box center [278, 142] width 196 height 19
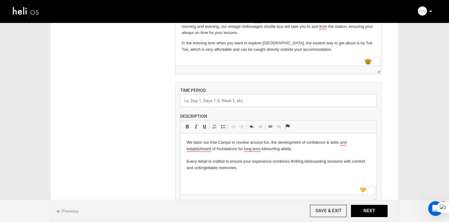
click at [211, 105] on input "text" at bounding box center [278, 100] width 197 height 13
paste input "[PERSON_NAME] Camps – The Fun Way To Learn"
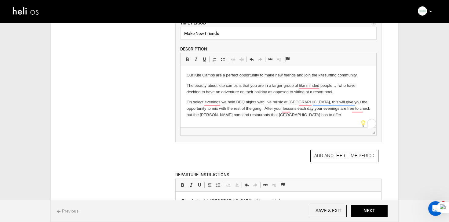
scroll to position [406, 0]
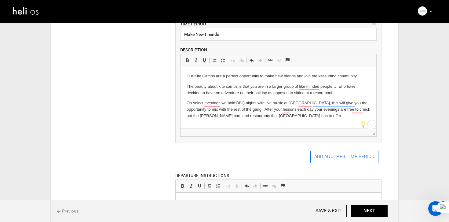
type input "[PERSON_NAME] Camps – The Fun Way To Learn"
click at [324, 162] on button "ADD ANOTHER TIME PERIOD" at bounding box center [345, 157] width 68 height 12
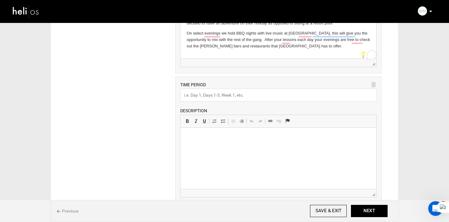
scroll to position [484, 0]
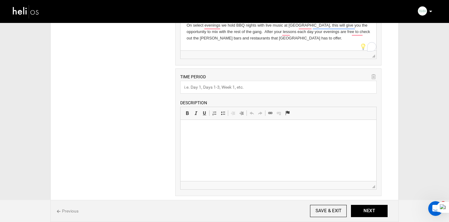
click at [195, 139] on html at bounding box center [278, 129] width 196 height 19
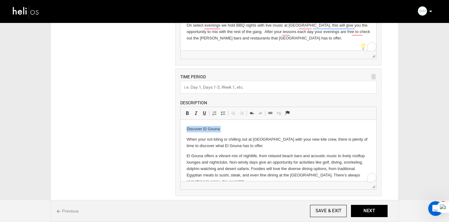
scroll to position [0, 0]
drag, startPoint x: 186, startPoint y: 135, endPoint x: 186, endPoint y: 108, distance: 27.5
click at [186, 120] on html "Discover El Gouna When your not kiting or chilling out at Riah with your new ki…" at bounding box center [278, 155] width 196 height 71
copy p "Discover El Gouna"
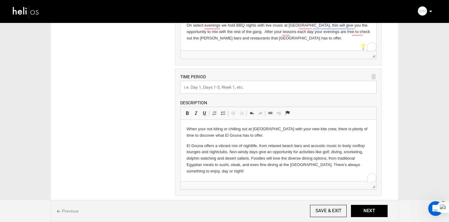
click at [199, 91] on input "text" at bounding box center [278, 87] width 197 height 13
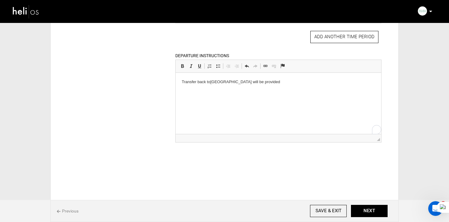
scroll to position [669, 0]
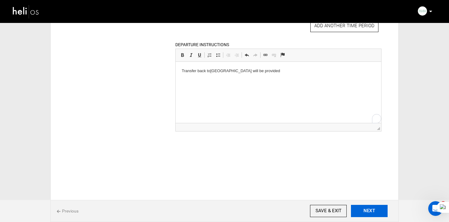
type input "Discover El Gouna"
click at [364, 208] on button "NEXT" at bounding box center [369, 211] width 37 height 12
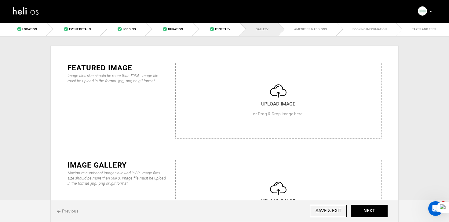
click at [255, 113] on input "file" at bounding box center [279, 99] width 206 height 73
type input "C:\fakepath\ACH_7338_01.JPG"
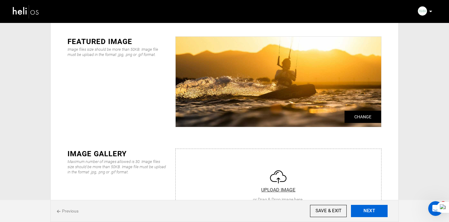
click at [379, 209] on button "NEXT" at bounding box center [369, 211] width 37 height 12
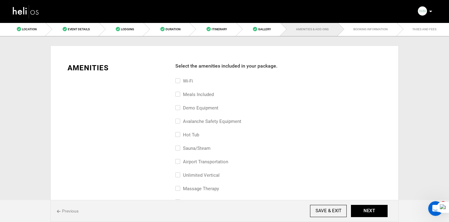
click at [187, 81] on label "Wi-Fi" at bounding box center [185, 80] width 18 height 7
click at [179, 81] on input "Wi-Fi" at bounding box center [178, 83] width 4 height 13
checkbox input "true"
click at [92, 27] on link "Event Details" at bounding box center [72, 29] width 53 height 14
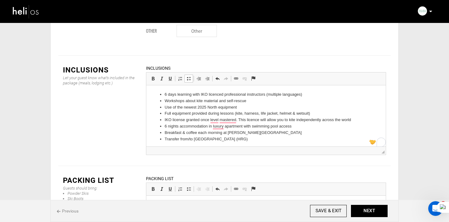
scroll to position [2, 0]
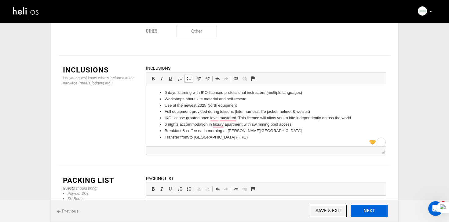
click at [371, 208] on button "NEXT" at bounding box center [369, 211] width 37 height 12
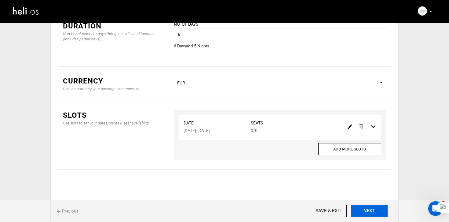
click at [371, 208] on button "NEXT" at bounding box center [369, 211] width 37 height 12
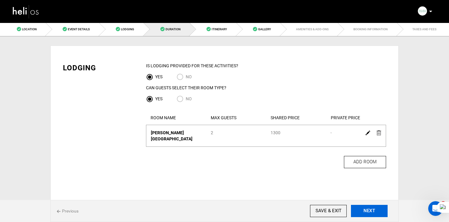
click at [371, 208] on button "NEXT" at bounding box center [369, 211] width 37 height 12
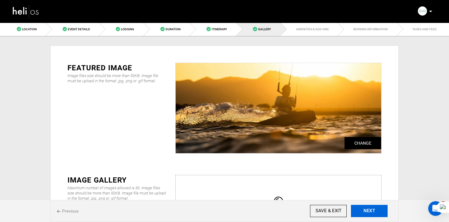
click at [371, 208] on button "NEXT" at bounding box center [369, 211] width 37 height 12
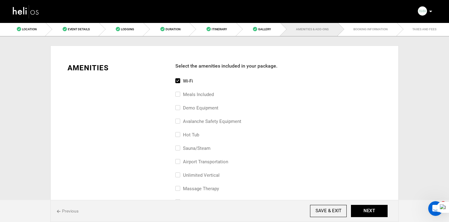
click at [198, 95] on label "Meals included" at bounding box center [195, 94] width 39 height 7
click at [179, 95] on input "Meals included" at bounding box center [178, 97] width 4 height 13
checkbox input "true"
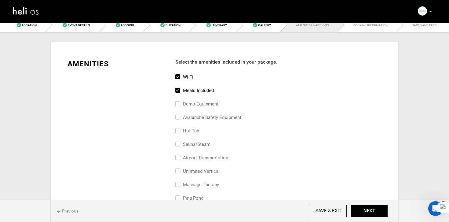
scroll to position [28, 0]
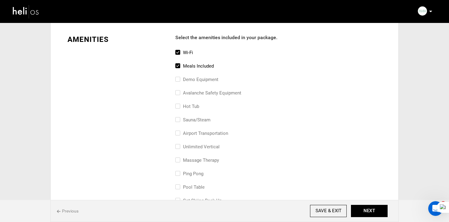
click at [197, 135] on label "airport transportation" at bounding box center [202, 133] width 53 height 7
click at [179, 135] on input "airport transportation" at bounding box center [178, 136] width 4 height 13
checkbox input "true"
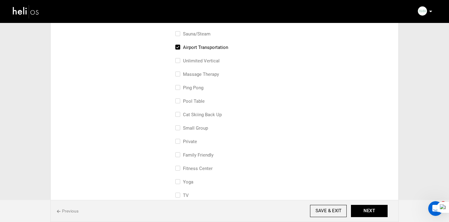
scroll to position [115, 0]
click at [192, 153] on label "family friendly" at bounding box center [195, 154] width 38 height 7
click at [179, 153] on input "family friendly" at bounding box center [178, 157] width 4 height 13
checkbox input "true"
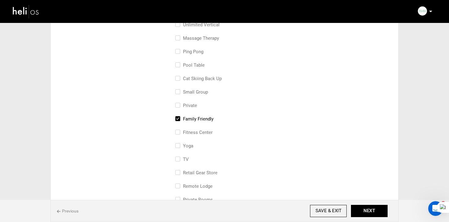
scroll to position [161, 0]
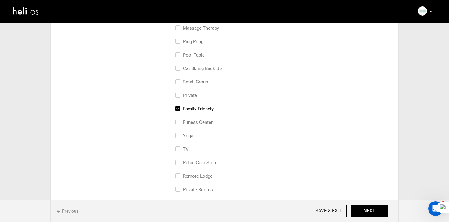
click at [184, 150] on label "TV" at bounding box center [182, 149] width 13 height 7
click at [179, 150] on input "TV" at bounding box center [178, 152] width 4 height 13
checkbox input "true"
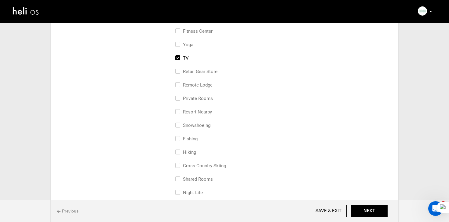
scroll to position [257, 0]
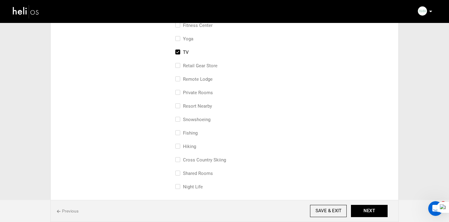
click at [196, 174] on label "Shared Rooms" at bounding box center [195, 173] width 38 height 7
click at [179, 174] on input "Shared Rooms" at bounding box center [178, 176] width 4 height 13
checkbox input "true"
click at [364, 209] on button "NEXT" at bounding box center [369, 211] width 37 height 12
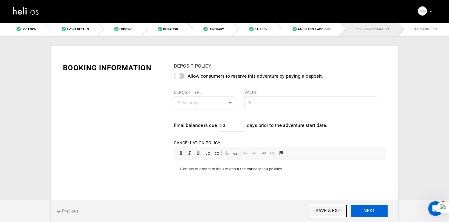
click at [364, 209] on button "NEXT" at bounding box center [369, 211] width 37 height 12
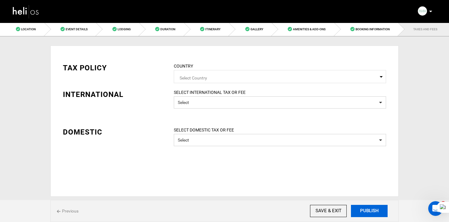
click at [364, 209] on button "PUBLISH" at bounding box center [369, 211] width 37 height 12
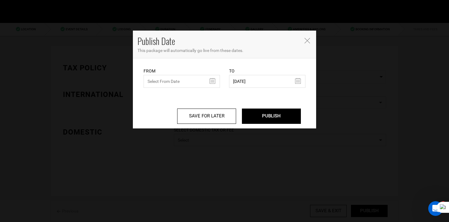
click at [158, 91] on div "SAVE FOR LATER PUBLISH" at bounding box center [224, 108] width 171 height 41
click at [168, 82] on input "text" at bounding box center [182, 81] width 76 height 13
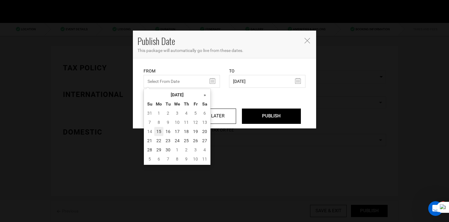
click at [161, 132] on td "15" at bounding box center [158, 131] width 9 height 9
type input "09/15/2025"
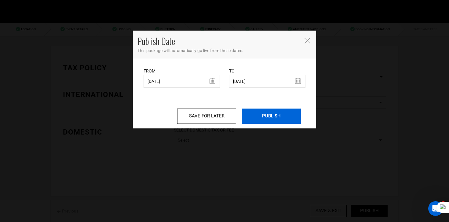
click at [263, 116] on input "PUBLISH" at bounding box center [271, 116] width 59 height 15
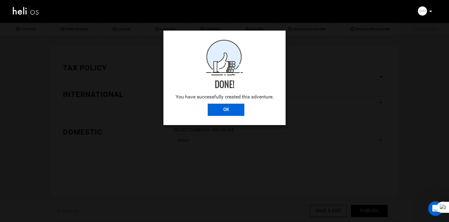
click at [226, 110] on input "OK" at bounding box center [226, 110] width 37 height 12
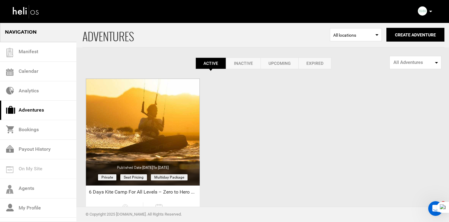
scroll to position [67, 0]
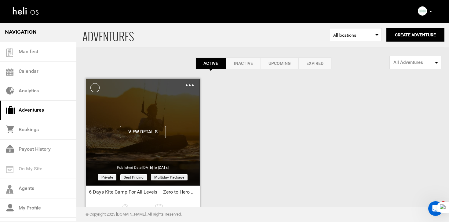
click at [190, 86] on div "Clone De-Activate Share Delete" at bounding box center [190, 85] width 8 height 7
click at [190, 85] on img at bounding box center [190, 85] width 8 height 2
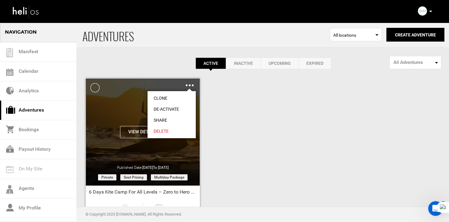
click at [169, 99] on link "Clone" at bounding box center [172, 98] width 48 height 11
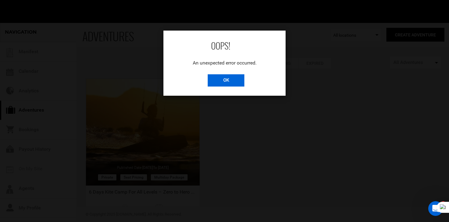
click at [232, 80] on input "OK" at bounding box center [226, 80] width 37 height 12
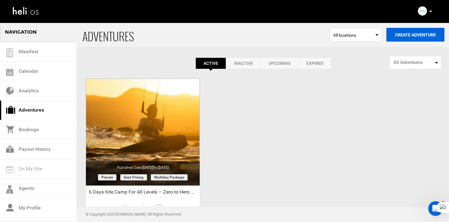
click at [406, 31] on button "Create Adventure" at bounding box center [416, 35] width 58 height 14
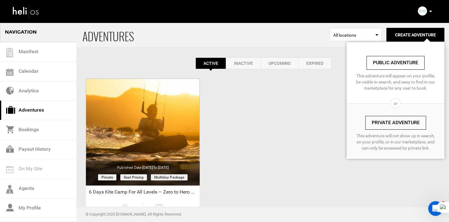
click at [378, 121] on link "Private Adventure" at bounding box center [396, 123] width 61 height 14
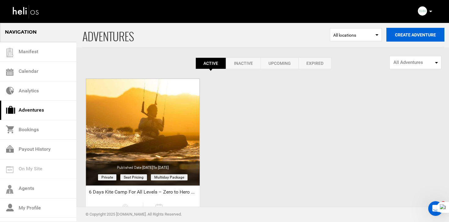
click at [416, 37] on button "Create Adventure" at bounding box center [416, 35] width 58 height 14
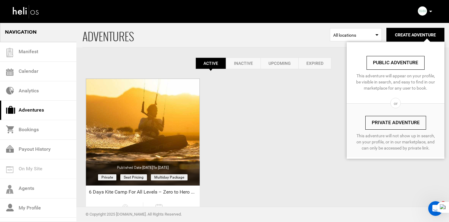
click at [382, 124] on link "Private Adventure" at bounding box center [396, 123] width 61 height 14
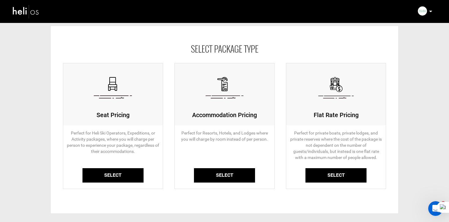
scroll to position [24, 0]
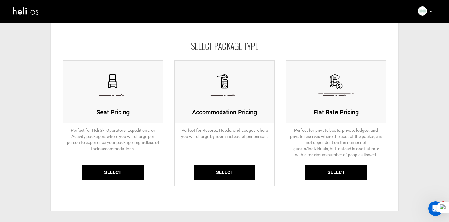
click at [124, 170] on link "Select" at bounding box center [113, 172] width 61 height 14
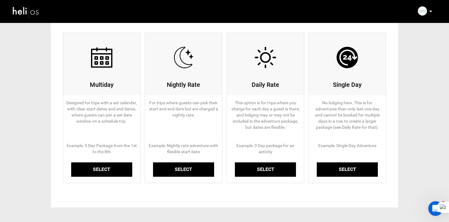
scroll to position [53, 0]
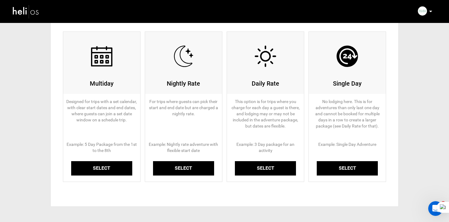
click at [109, 167] on link "Select" at bounding box center [101, 168] width 61 height 14
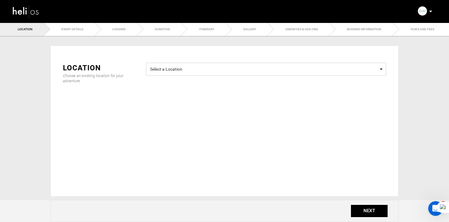
click at [207, 74] on span "Select a Location Select a Location" at bounding box center [266, 69] width 240 height 13
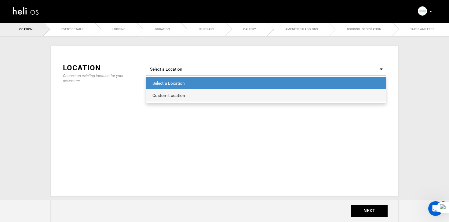
click at [184, 95] on div "Custom Location" at bounding box center [266, 95] width 227 height 6
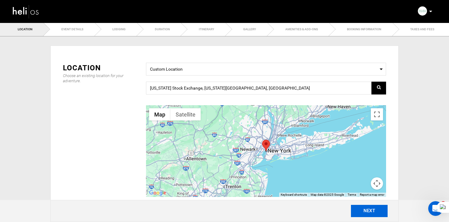
click at [374, 216] on button "NEXT" at bounding box center [369, 211] width 37 height 12
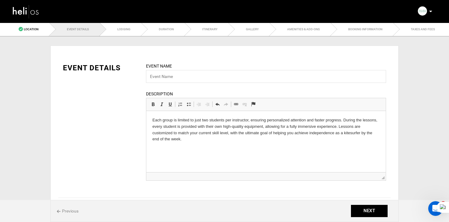
click at [151, 117] on html "Each group is limited to just two students per instructor, ensuring personalize…" at bounding box center [266, 130] width 240 height 38
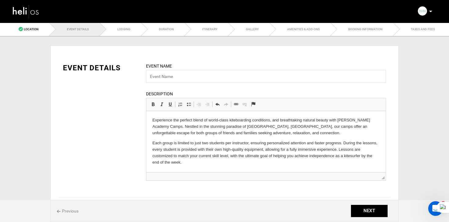
click at [190, 162] on p "Each group is limited to just two students per instructor, ensuring personalize…" at bounding box center [266, 152] width 227 height 25
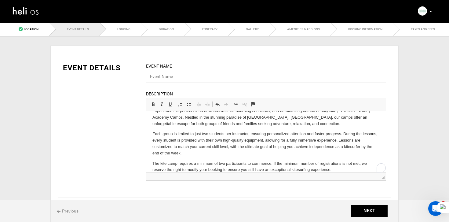
scroll to position [9, 0]
click at [150, 163] on html "Experience the perfect blend of world-class kiteboarding conditions, and breath…" at bounding box center [266, 140] width 240 height 77
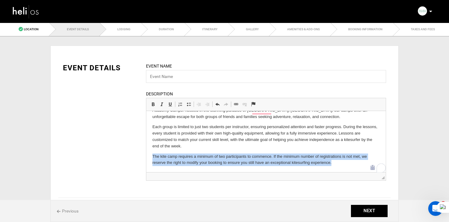
scroll to position [16, 0]
drag, startPoint x: 150, startPoint y: 163, endPoint x: 338, endPoint y: 179, distance: 188.7
click at [338, 172] on html "Experience the perfect blend of world-class kiteboarding conditions, and breath…" at bounding box center [266, 133] width 240 height 77
click at [154, 107] on span at bounding box center [153, 104] width 5 height 5
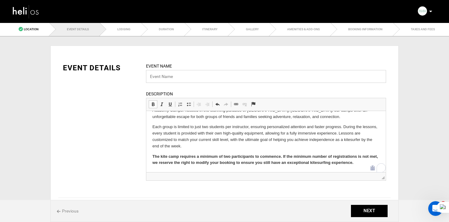
click at [173, 79] on input "text" at bounding box center [266, 76] width 240 height 13
paste input "6 Day Kite & Yoga Camp Plus Accommodation For All Levels – Our Zero to Hero Cou…"
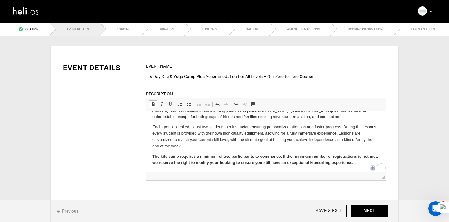
drag, startPoint x: 197, startPoint y: 77, endPoint x: 238, endPoint y: 77, distance: 40.7
click at [238, 77] on input "6 Day Kite & Yoga Camp Plus Accommodation For All Levels – Our Zero to Hero Cou…" at bounding box center [266, 76] width 240 height 13
click at [226, 78] on input "6 Day Kite & Yoga Camp For All Levels – Our Zero to Hero Course" at bounding box center [266, 76] width 240 height 13
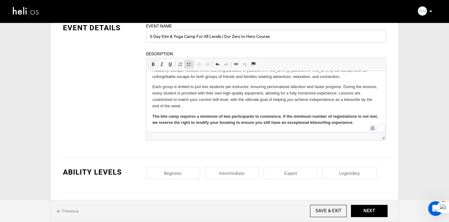
scroll to position [150, 0]
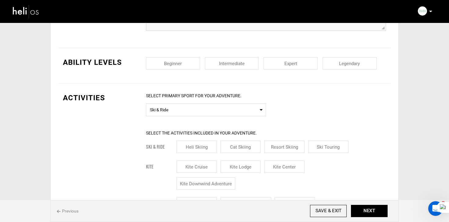
type input "6 Day Kite & Yoga Camp For All Levels | Our Zero to Hero Course"
click at [187, 62] on input "checkbox" at bounding box center [173, 63] width 54 height 12
checkbox input "true"
click at [232, 63] on input "checkbox" at bounding box center [232, 63] width 54 height 12
checkbox input "true"
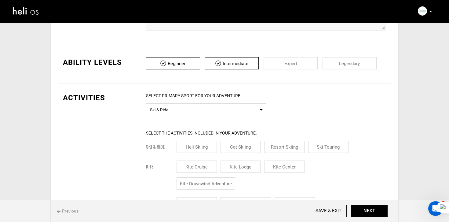
click at [291, 65] on input "checkbox" at bounding box center [291, 63] width 54 height 12
checkbox input "true"
click at [350, 65] on input "checkbox" at bounding box center [350, 63] width 54 height 12
checkbox input "true"
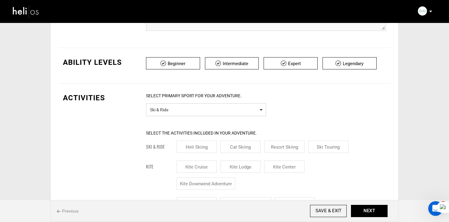
click at [228, 108] on span "Ski & Ride" at bounding box center [206, 109] width 112 height 8
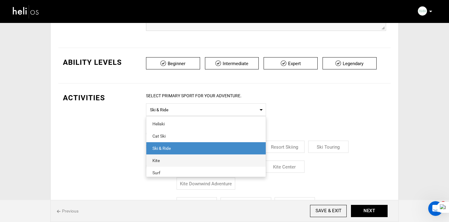
click at [167, 160] on div "Kite" at bounding box center [206, 160] width 107 height 6
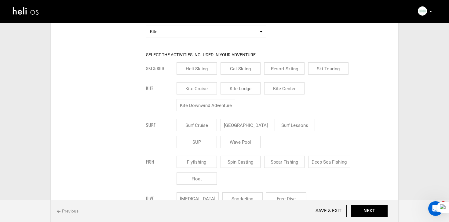
scroll to position [233, 0]
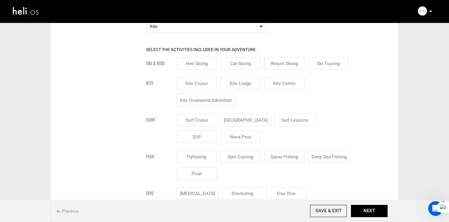
click at [289, 83] on input "Kite Center" at bounding box center [284, 83] width 40 height 12
checkbox input "true"
click at [230, 83] on input "Kite Lodge" at bounding box center [241, 83] width 40 height 12
checkbox input "true"
click at [223, 98] on input "Kite Downwind Adventure" at bounding box center [206, 100] width 59 height 12
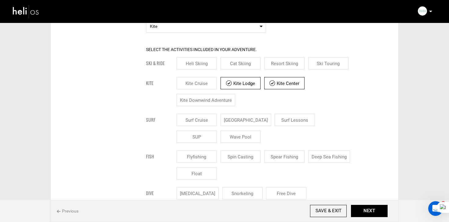
checkbox input "true"
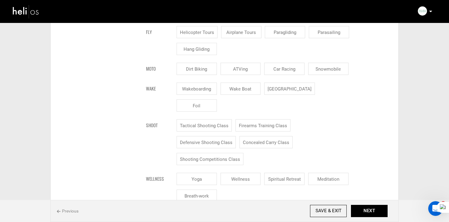
scroll to position [593, 0]
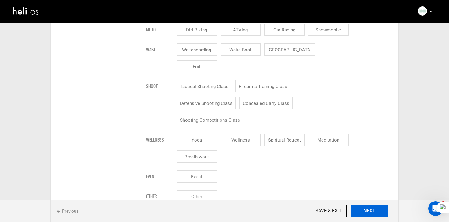
click at [372, 211] on button "NEXT" at bounding box center [369, 211] width 37 height 12
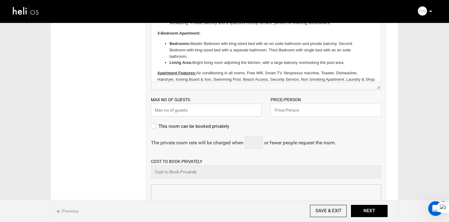
click at [172, 108] on input "text" at bounding box center [206, 110] width 111 height 13
type input "2"
click at [279, 111] on input "text" at bounding box center [326, 110] width 111 height 13
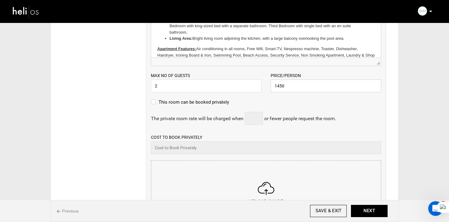
scroll to position [171, 0]
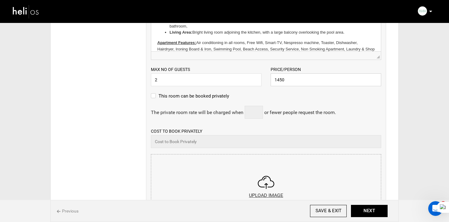
type input "1450"
click at [217, 165] on input "file" at bounding box center [266, 190] width 230 height 73
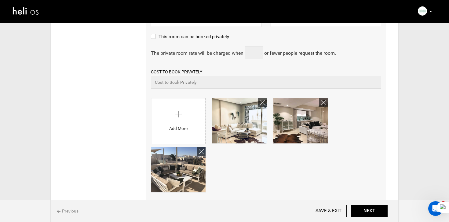
scroll to position [239, 0]
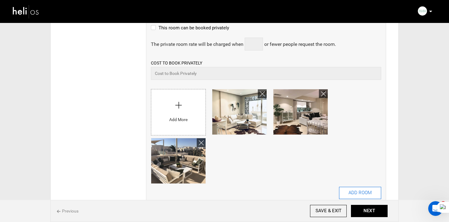
click at [373, 196] on button "ADD ROOM" at bounding box center [360, 193] width 42 height 12
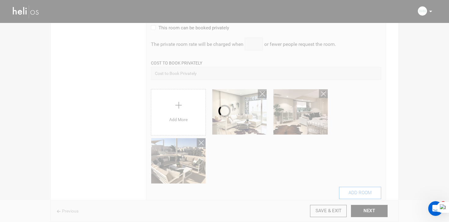
scroll to position [0, 0]
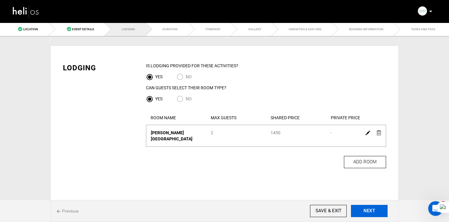
click at [379, 215] on button "NEXT" at bounding box center [369, 211] width 37 height 12
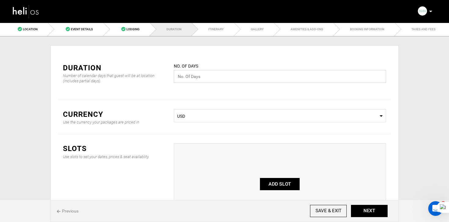
click at [215, 74] on input "text" at bounding box center [280, 76] width 213 height 13
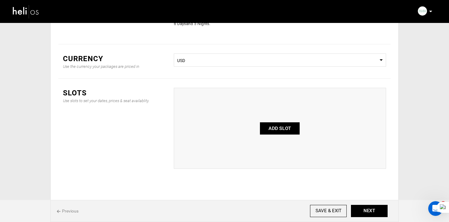
scroll to position [68, 0]
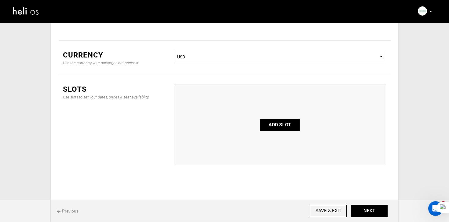
type input "6"
click at [225, 55] on span "USD" at bounding box center [280, 57] width 206 height 6
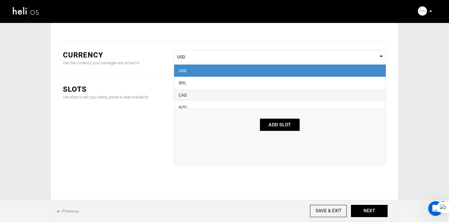
scroll to position [37, 0]
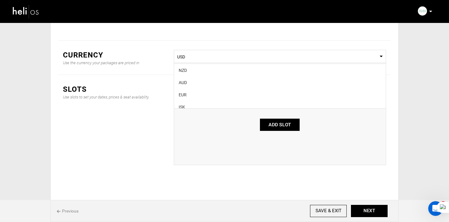
click at [201, 94] on div "EUR" at bounding box center [280, 95] width 203 height 6
click at [280, 124] on button "ADD SLOT" at bounding box center [280, 125] width 40 height 12
type input "0"
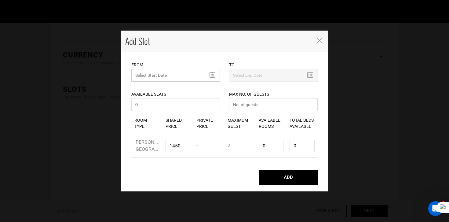
click at [163, 72] on input "text" at bounding box center [175, 75] width 89 height 13
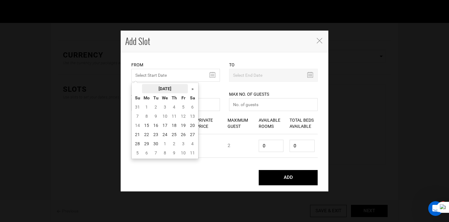
click at [164, 87] on th "[DATE]" at bounding box center [165, 88] width 46 height 9
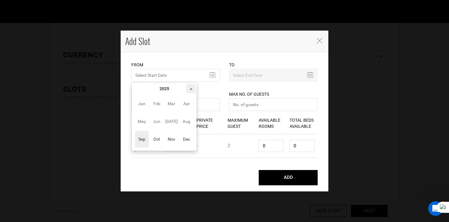
click at [192, 88] on th "»" at bounding box center [191, 88] width 9 height 9
click at [142, 141] on span "Sep" at bounding box center [142, 139] width 14 height 17
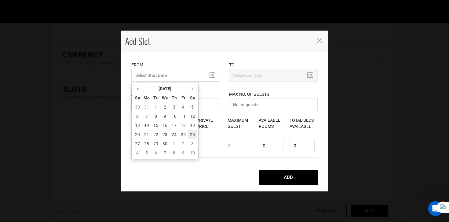
click at [193, 134] on td "26" at bounding box center [192, 134] width 9 height 9
type input "[DATE]"
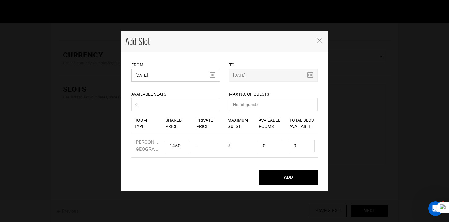
click at [184, 71] on input "[DATE]" at bounding box center [175, 75] width 89 height 13
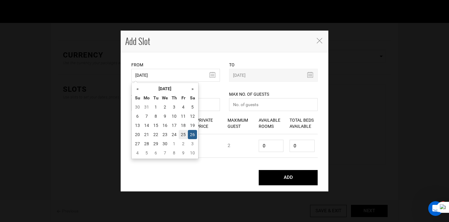
click at [186, 133] on td "25" at bounding box center [183, 134] width 9 height 9
type input "[DATE]"
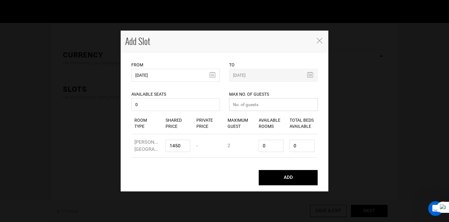
click at [261, 107] on input "number" at bounding box center [273, 104] width 89 height 13
type input "0"
type input "1"
type input "2"
click at [259, 170] on button "ADD" at bounding box center [288, 177] width 59 height 15
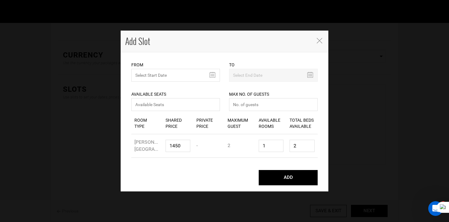
scroll to position [42, 0]
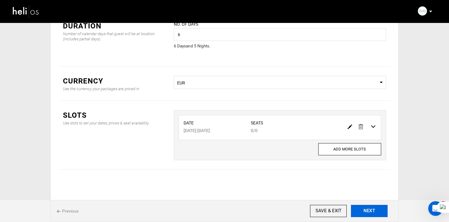
click at [377, 211] on button "NEXT" at bounding box center [369, 211] width 37 height 12
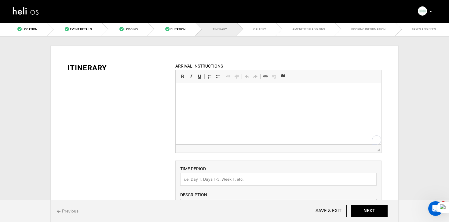
click at [213, 102] on html at bounding box center [279, 92] width 206 height 19
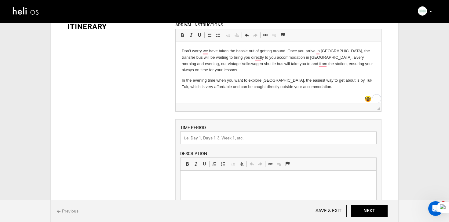
click at [205, 137] on input "text" at bounding box center [278, 137] width 197 height 13
paste input "[PERSON_NAME] Camps – The Fun Way To Learn"
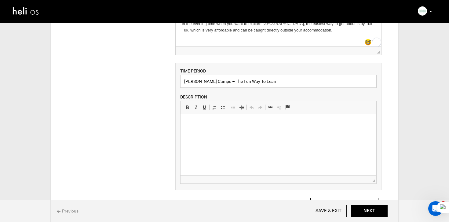
scroll to position [105, 0]
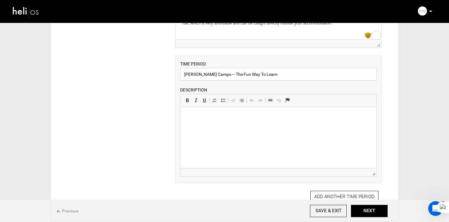
type input "[PERSON_NAME] Camps – The Fun Way To Learn"
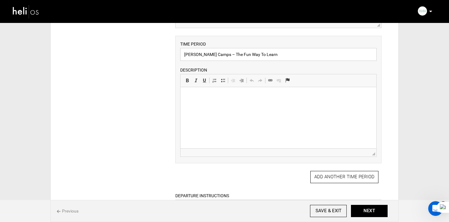
scroll to position [126, 0]
click at [206, 102] on html at bounding box center [278, 95] width 196 height 19
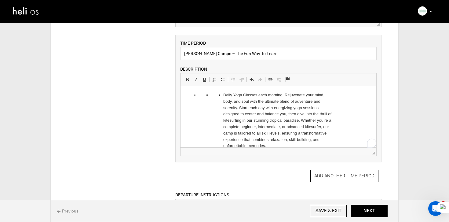
scroll to position [0, 0]
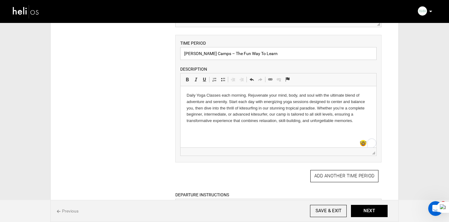
drag, startPoint x: 271, startPoint y: 54, endPoint x: 181, endPoint y: 54, distance: 89.9
click at [180, 54] on div "TIME PERIOD [PERSON_NAME] Camps – The Fun Way To Learn DESCRIPTION Rich Text Ed…" at bounding box center [279, 99] width 206 height 128
click at [199, 106] on p "Daily Yoga Classes each morning. Rejuvenate your mind, body, and soul with the …" at bounding box center [279, 108] width 184 height 32
drag, startPoint x: 271, startPoint y: 56, endPoint x: 172, endPoint y: 54, distance: 98.2
click at [172, 54] on div "ARRIVAL INSTRUCTIONS Rich Text Editor, editor65 Editor toolbars Basic Styles Bo…" at bounding box center [279, 113] width 216 height 352
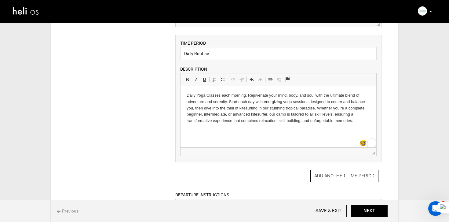
click at [240, 122] on p "Daily Yoga Classes each morning. Rejuvenate your mind, body, and soul with the …" at bounding box center [279, 108] width 184 height 32
drag, startPoint x: 238, startPoint y: 58, endPoint x: 157, endPoint y: 54, distance: 81.7
click at [157, 54] on div "ITINERARY ARRIVAL INSTRUCTIONS Rich Text Editor, editor65 Editor toolbars Basic…" at bounding box center [224, 124] width 333 height 392
type input "T"
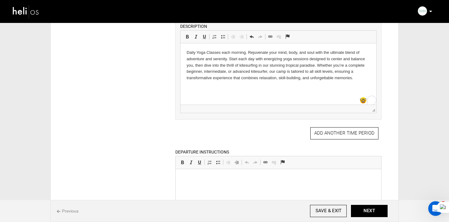
scroll to position [172, 0]
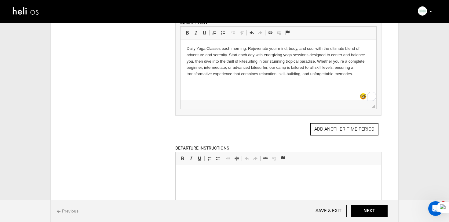
click at [352, 122] on div "ARRIVAL INSTRUCTIONS Rich Text Editor, editor65 Editor toolbars Basic Styles Bo…" at bounding box center [279, 66] width 216 height 352
click at [341, 127] on button "ADD ANOTHER TIME PERIOD" at bounding box center [345, 129] width 68 height 12
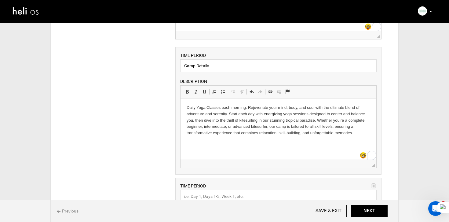
scroll to position [0, 0]
drag, startPoint x: 235, startPoint y: 66, endPoint x: 168, endPoint y: 63, distance: 66.8
click at [168, 63] on div "ITINERARY ARRIVAL INSTRUCTIONS Rich Text Editor, editor65 Editor toolbars Basic…" at bounding box center [224, 201] width 333 height 523
type input "Daily Schedule"
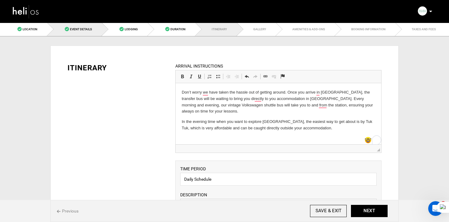
click at [90, 32] on link "Event Details" at bounding box center [74, 29] width 55 height 14
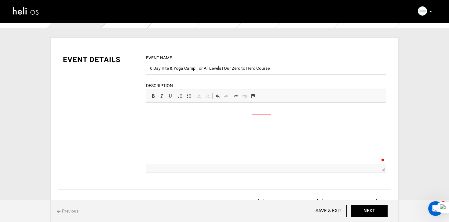
scroll to position [16, 0]
click at [157, 98] on link "Bold Keyboard shortcut Command+B" at bounding box center [153, 96] width 9 height 8
click at [364, 213] on button "NEXT" at bounding box center [369, 211] width 37 height 12
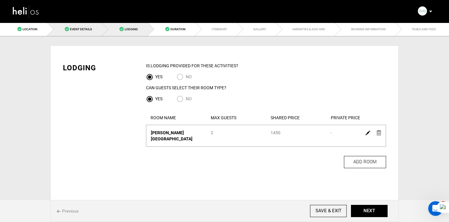
click at [74, 32] on link "Event Details" at bounding box center [74, 29] width 55 height 14
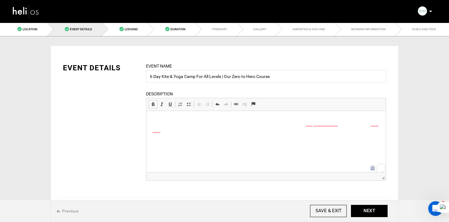
scroll to position [59, 0]
click at [181, 25] on link "Duration" at bounding box center [172, 29] width 48 height 14
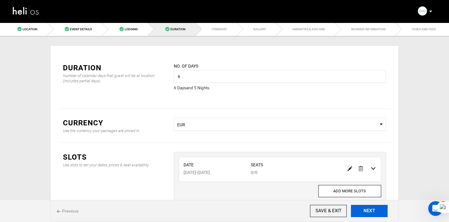
click at [365, 207] on button "NEXT" at bounding box center [369, 211] width 37 height 12
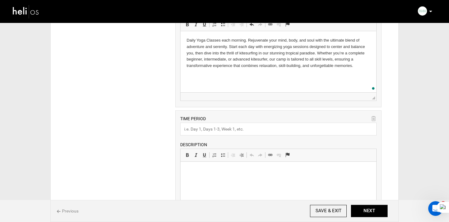
scroll to position [223, 0]
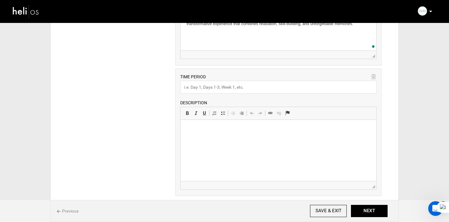
click at [205, 139] on html at bounding box center [278, 129] width 196 height 19
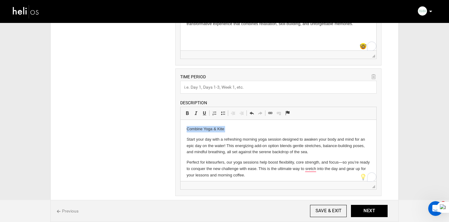
copy p "Combine Yoga & Kite"
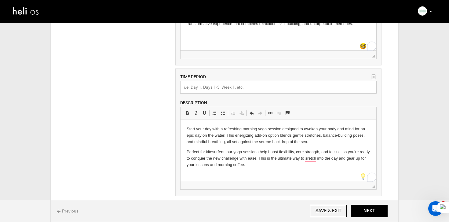
click at [219, 89] on input "text" at bounding box center [278, 87] width 197 height 13
type input "Combine Yoga & Kite"
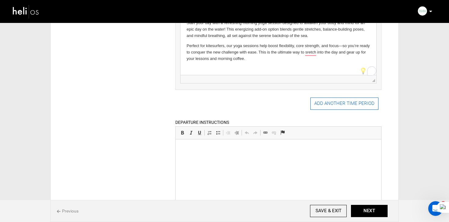
click at [324, 108] on button "ADD ANOTHER TIME PERIOD" at bounding box center [345, 104] width 68 height 12
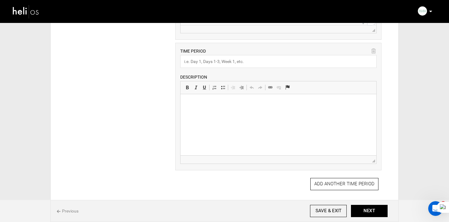
scroll to position [0, 0]
click at [195, 112] on html at bounding box center [278, 103] width 196 height 19
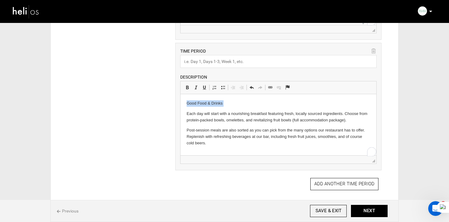
drag, startPoint x: 187, startPoint y: 113, endPoint x: 187, endPoint y: 103, distance: 10.1
click at [187, 103] on body "Good Food & Drinks Each day will start with a nourishing breakfast featuring fr…" at bounding box center [279, 123] width 184 height 46
copy p "Good Food & Drinks"
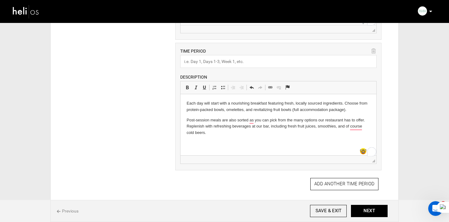
click at [219, 68] on input "text" at bounding box center [278, 61] width 197 height 13
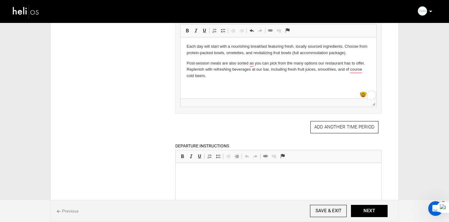
scroll to position [443, 0]
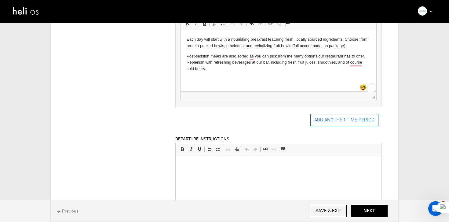
type input "Good Food & Drinks"
click at [357, 125] on button "ADD ANOTHER TIME PERIOD" at bounding box center [345, 120] width 68 height 12
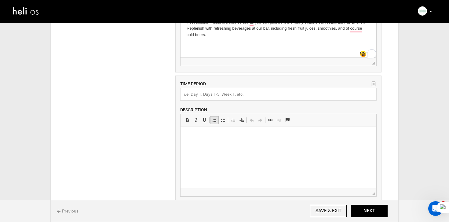
scroll to position [478, 0]
click at [202, 141] on html at bounding box center [278, 135] width 196 height 19
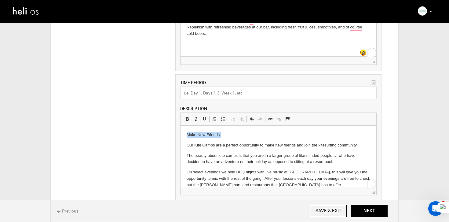
scroll to position [0, 0]
drag, startPoint x: 184, startPoint y: 144, endPoint x: 184, endPoint y: 111, distance: 33.3
click at [184, 126] on html "Make New Friends Our Kite Camps are a perfect opportunity to make new friends a…" at bounding box center [278, 160] width 196 height 69
copy p "Make New Friends"
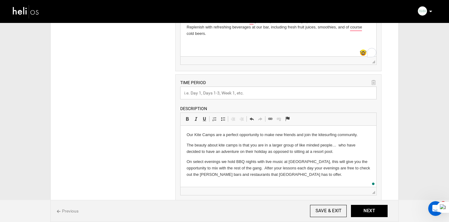
click at [204, 96] on input "text" at bounding box center [278, 93] width 197 height 13
type input "Make New Friends"
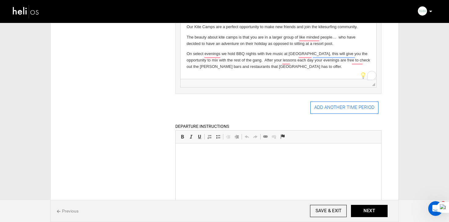
click at [327, 107] on button "ADD ANOTHER TIME PERIOD" at bounding box center [345, 108] width 68 height 12
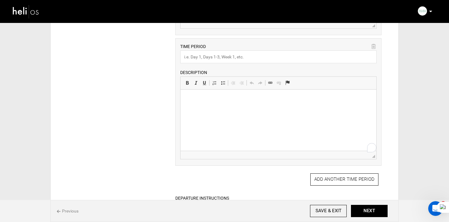
click at [204, 108] on html at bounding box center [278, 99] width 196 height 19
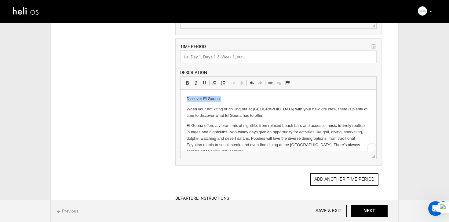
drag, startPoint x: 186, startPoint y: 108, endPoint x: 185, endPoint y: 90, distance: 18.1
click at [185, 90] on html "Discover El Gouna When your not kiting or chilling out at Riah with your new ki…" at bounding box center [278, 125] width 196 height 71
copy p "Discover El Gouna"
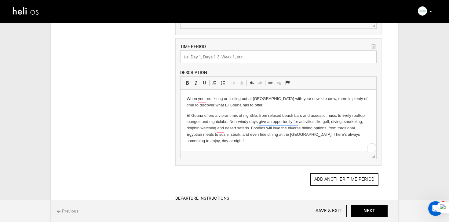
click at [214, 63] on input "text" at bounding box center [278, 56] width 197 height 13
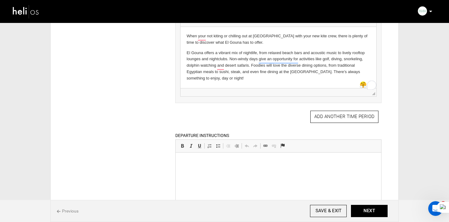
scroll to position [713, 0]
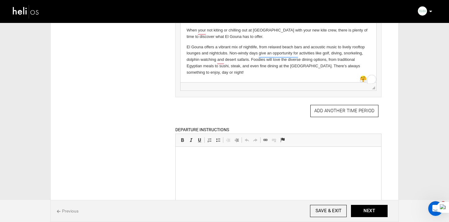
type input "Discover El Gouna"
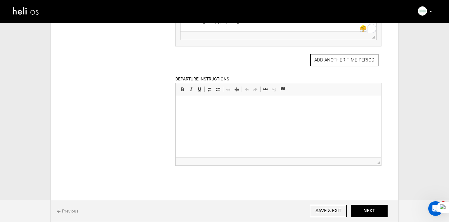
click at [197, 115] on html at bounding box center [279, 105] width 206 height 19
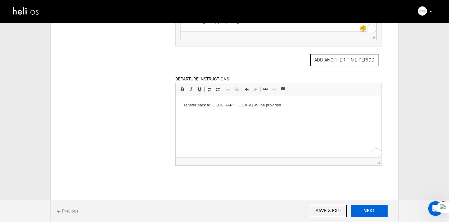
click at [363, 211] on button "NEXT" at bounding box center [369, 211] width 37 height 12
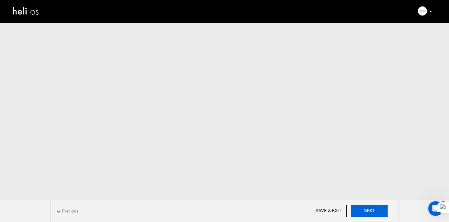
drag, startPoint x: 363, startPoint y: 211, endPoint x: 234, endPoint y: 117, distance: 159.6
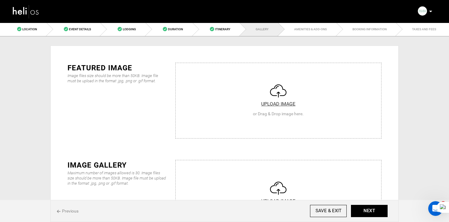
click at [259, 128] on input "file" at bounding box center [279, 99] width 206 height 73
type input "C:\fakepath\DJI_20240626142348_0101_D.png"
